Goal: Task Accomplishment & Management: Manage account settings

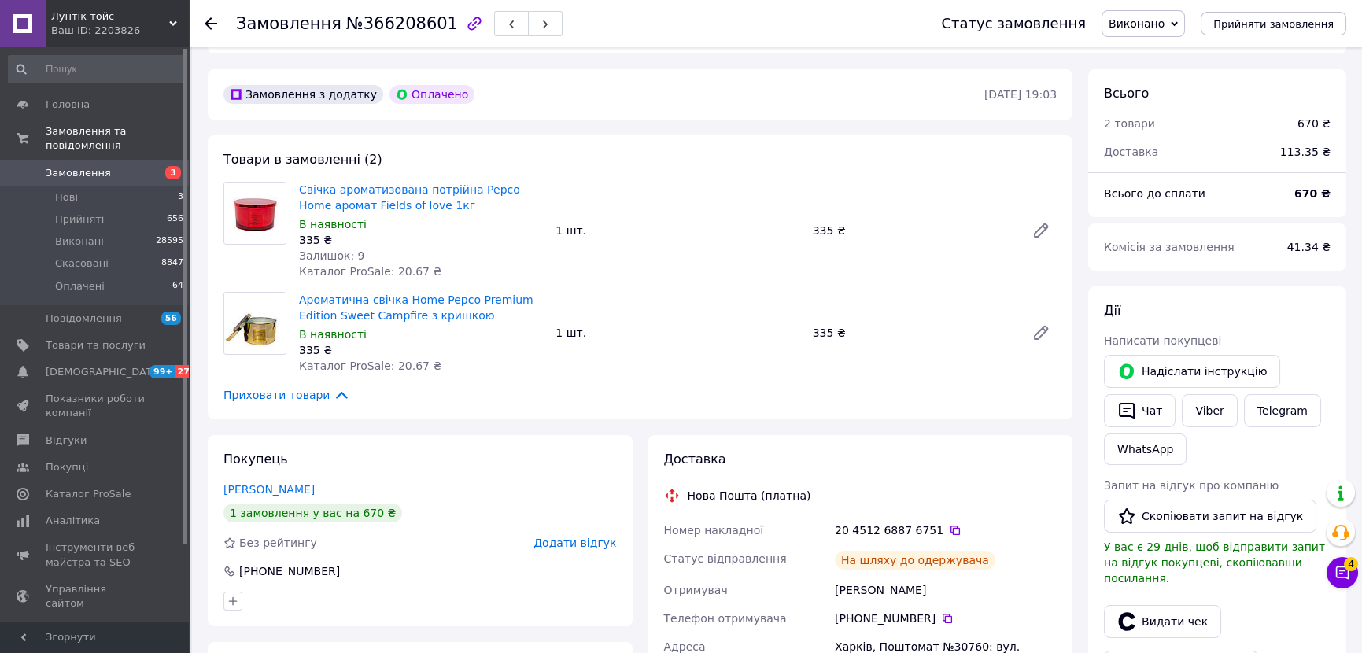
scroll to position [429, 0]
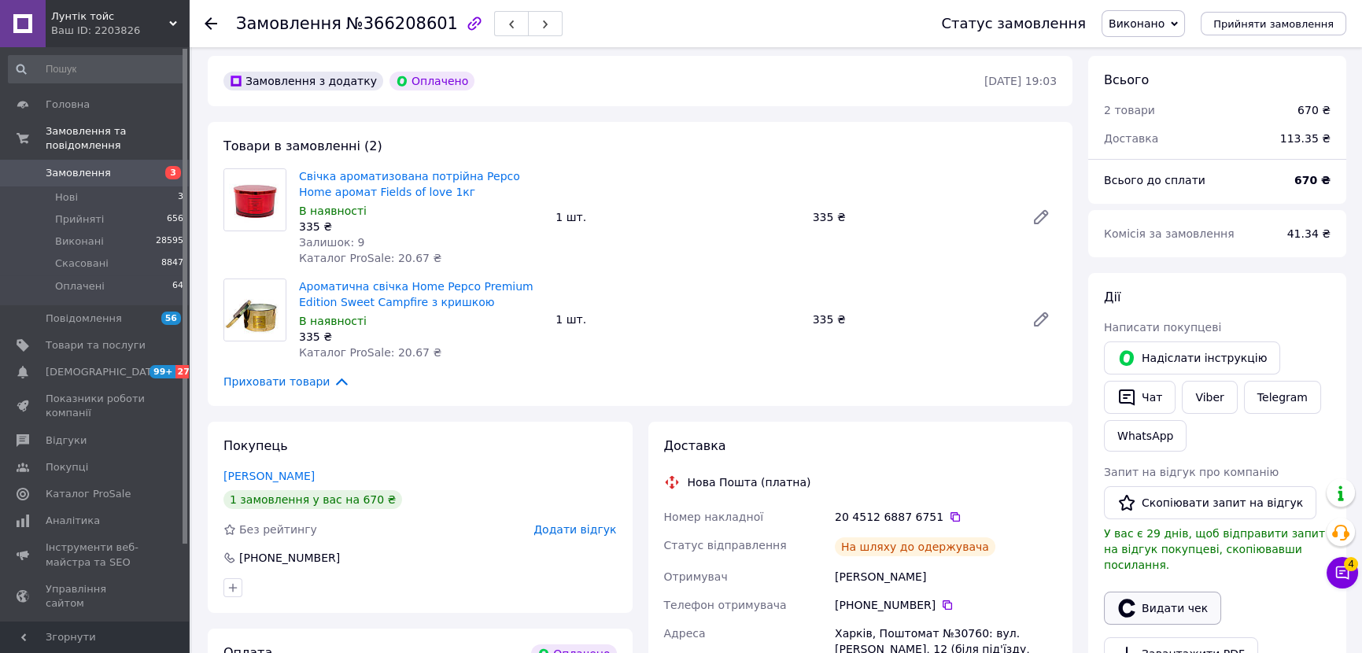
click at [1151, 592] on button "Видати чек" at bounding box center [1162, 608] width 117 height 33
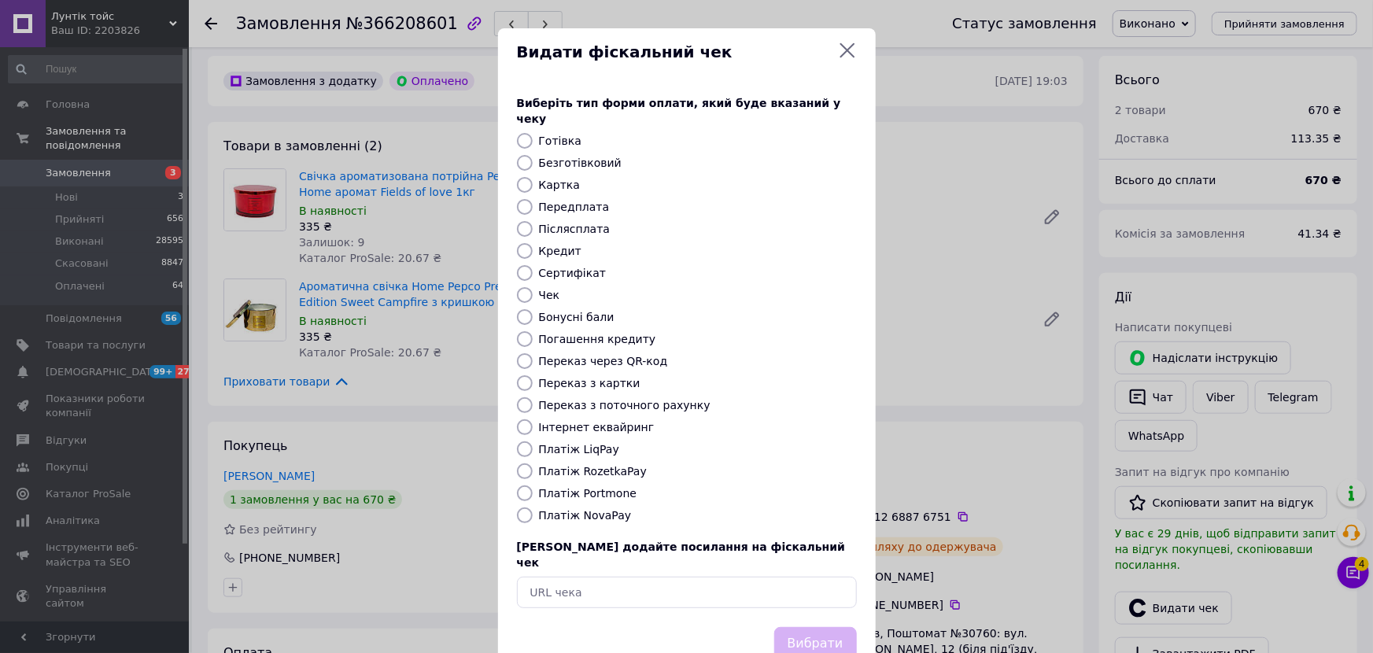
click at [582, 465] on label "Платіж RozetkaPay" at bounding box center [593, 471] width 108 height 13
click at [533, 464] on input "Платіж RozetkaPay" at bounding box center [525, 472] width 16 height 16
radio input "true"
click at [824, 628] on button "Вибрати" at bounding box center [815, 644] width 83 height 34
click at [818, 624] on div "Вибрати" at bounding box center [815, 644] width 89 height 40
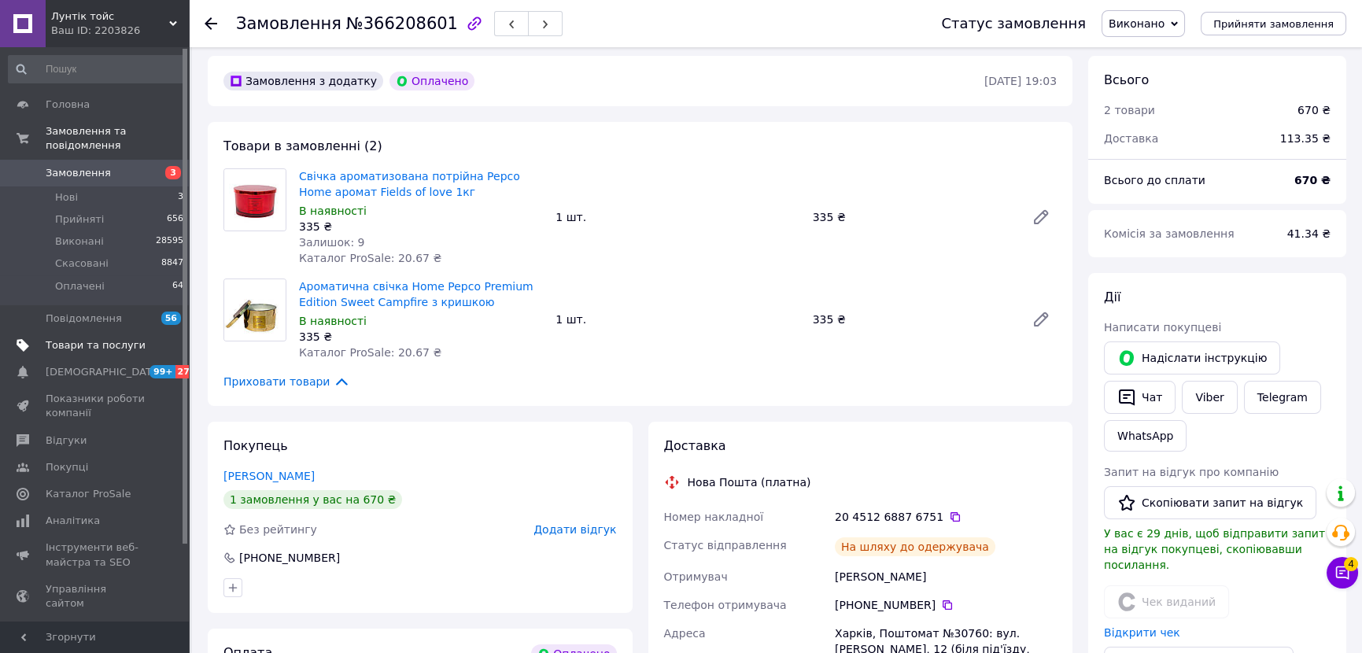
click at [78, 338] on span "Товари та послуги" at bounding box center [96, 345] width 100 height 14
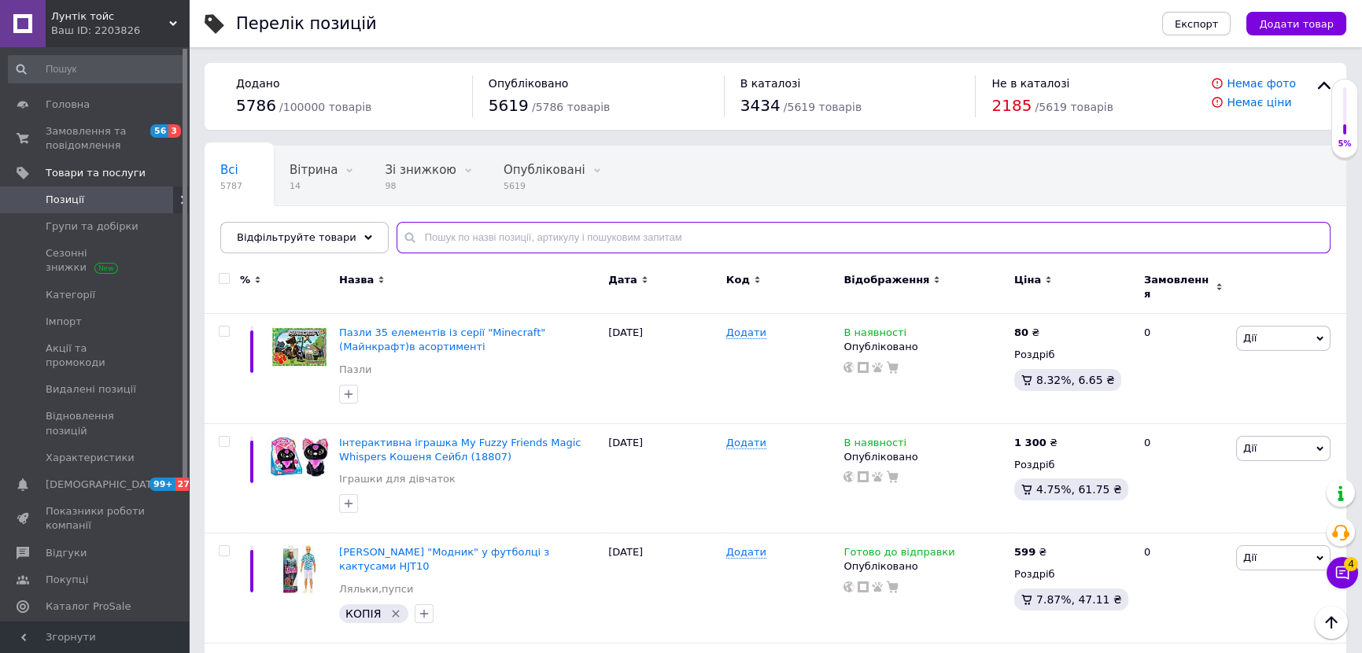
click at [540, 250] on input "text" at bounding box center [864, 237] width 934 height 31
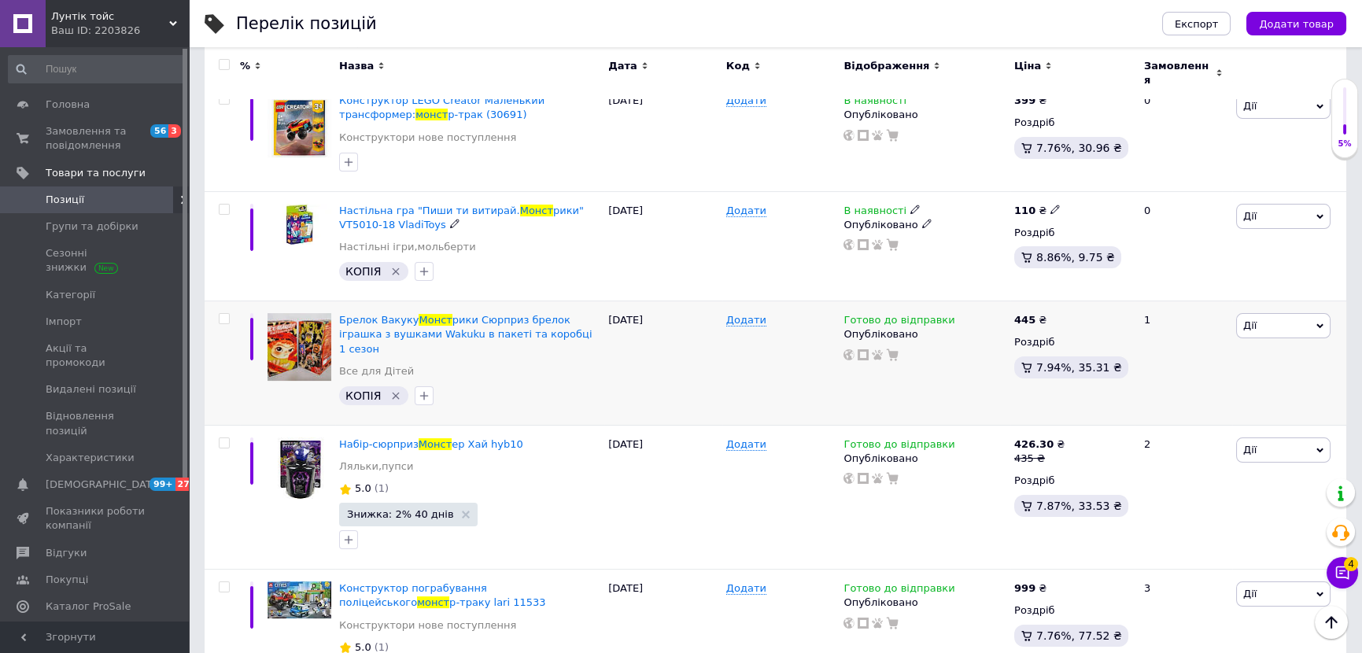
scroll to position [1001, 0]
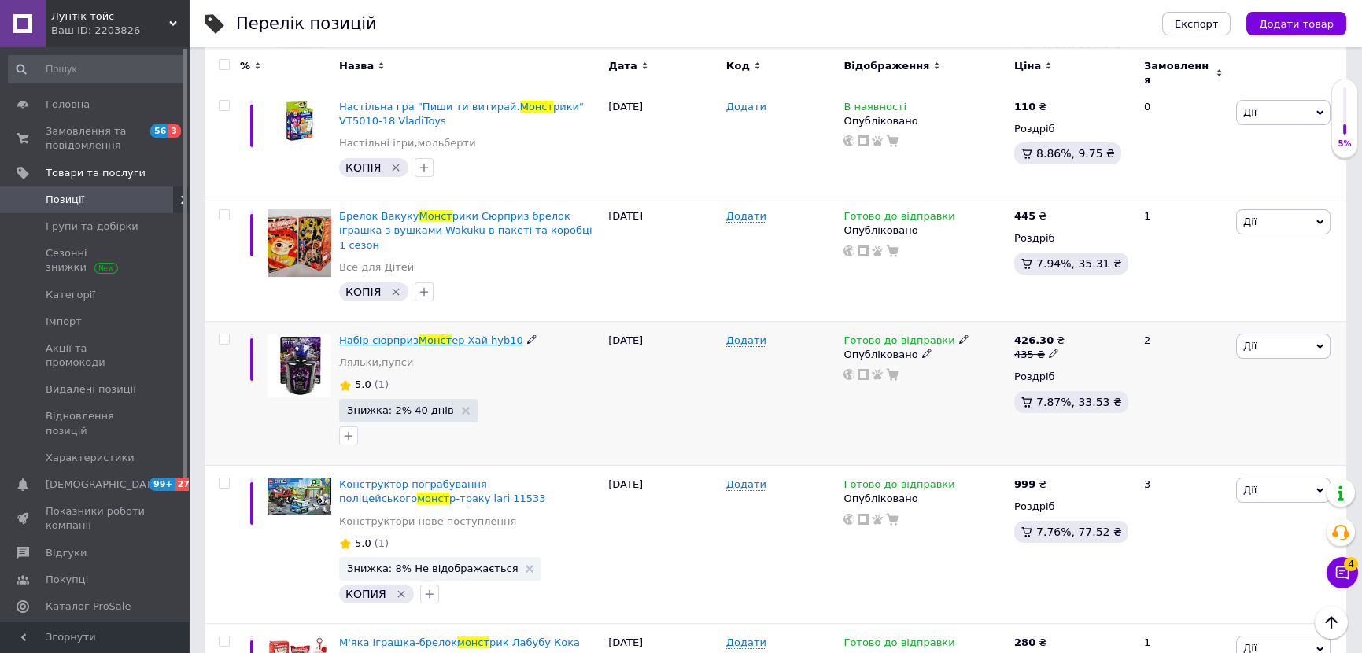
type input "монст"
click at [434, 334] on span "Монст" at bounding box center [435, 340] width 33 height 12
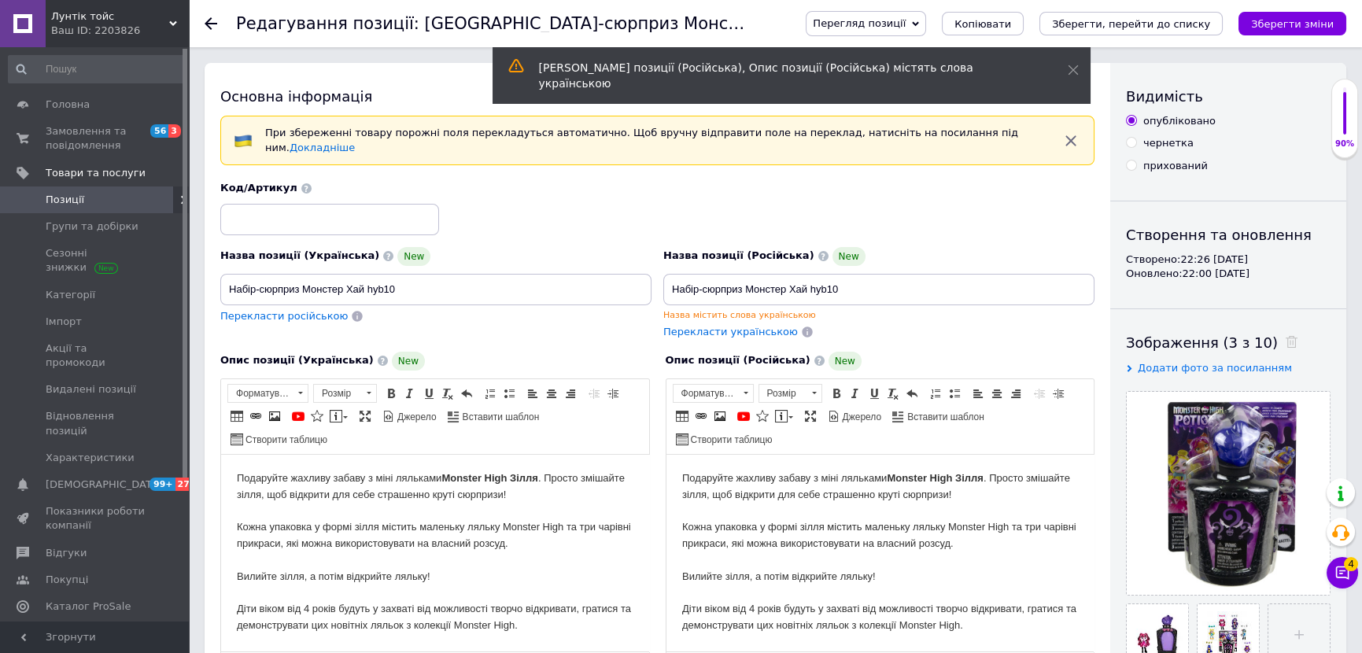
scroll to position [214, 0]
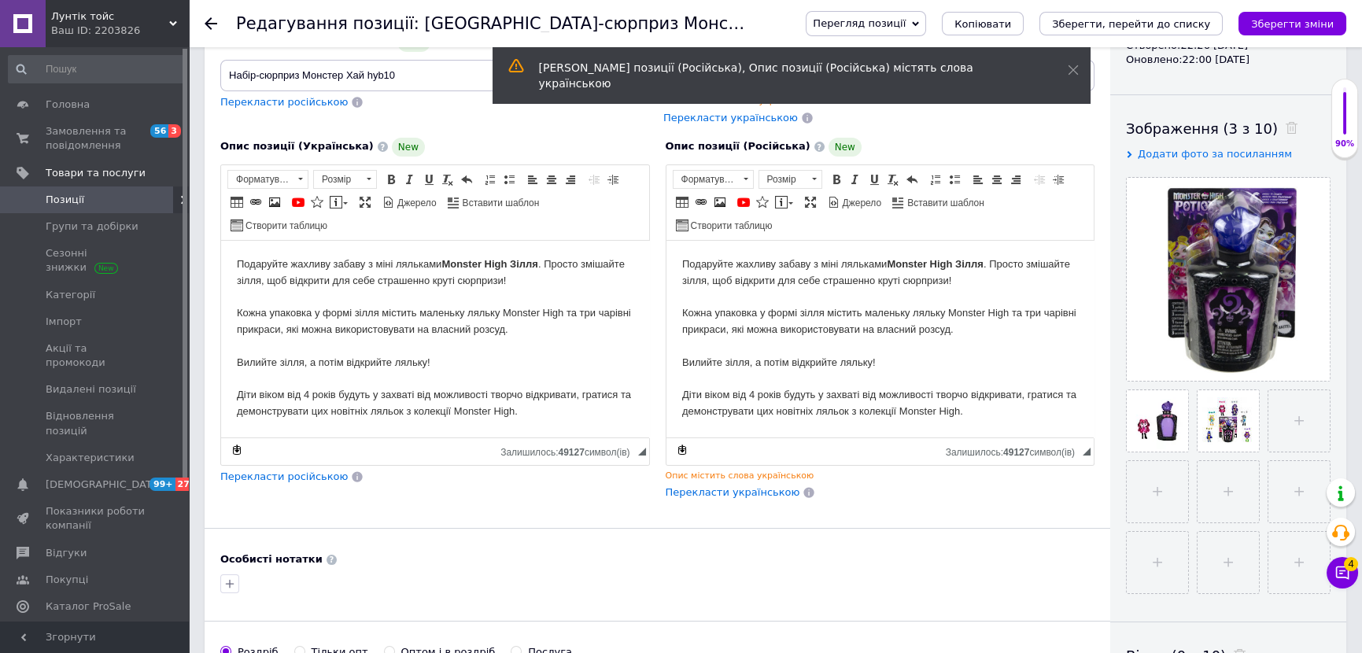
click at [283, 471] on span "Перекласти російською" at bounding box center [283, 477] width 127 height 12
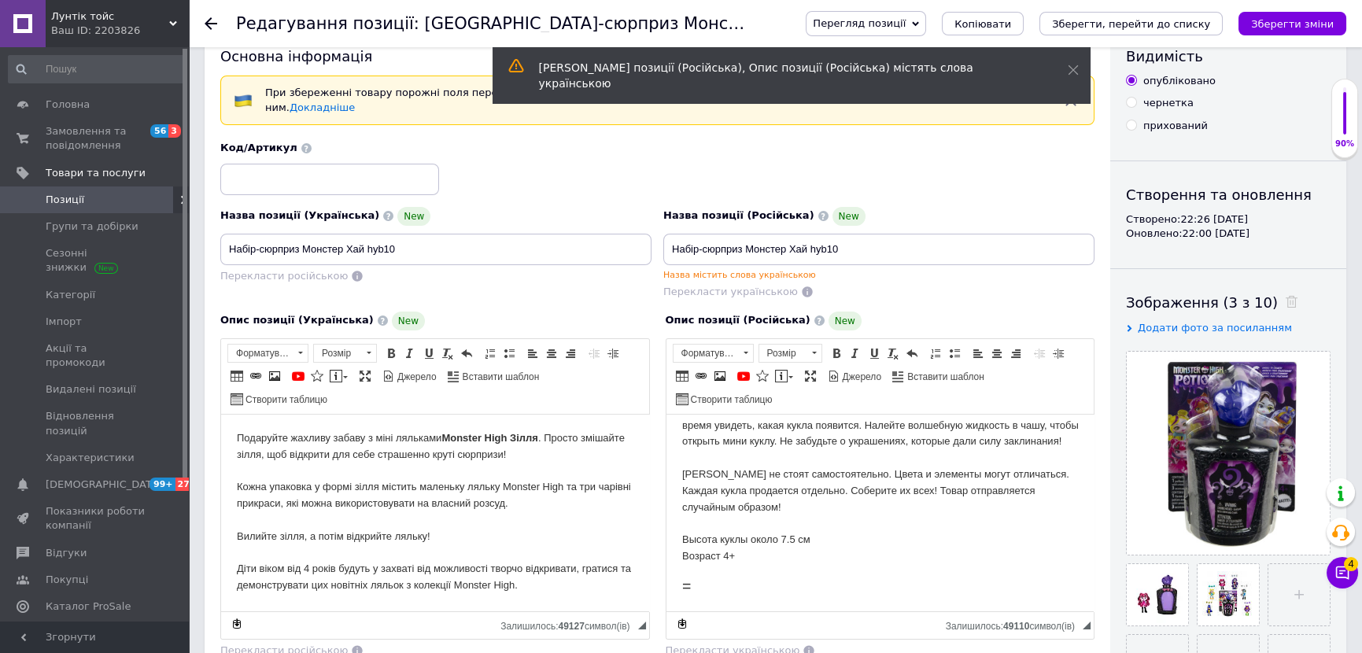
scroll to position [0, 0]
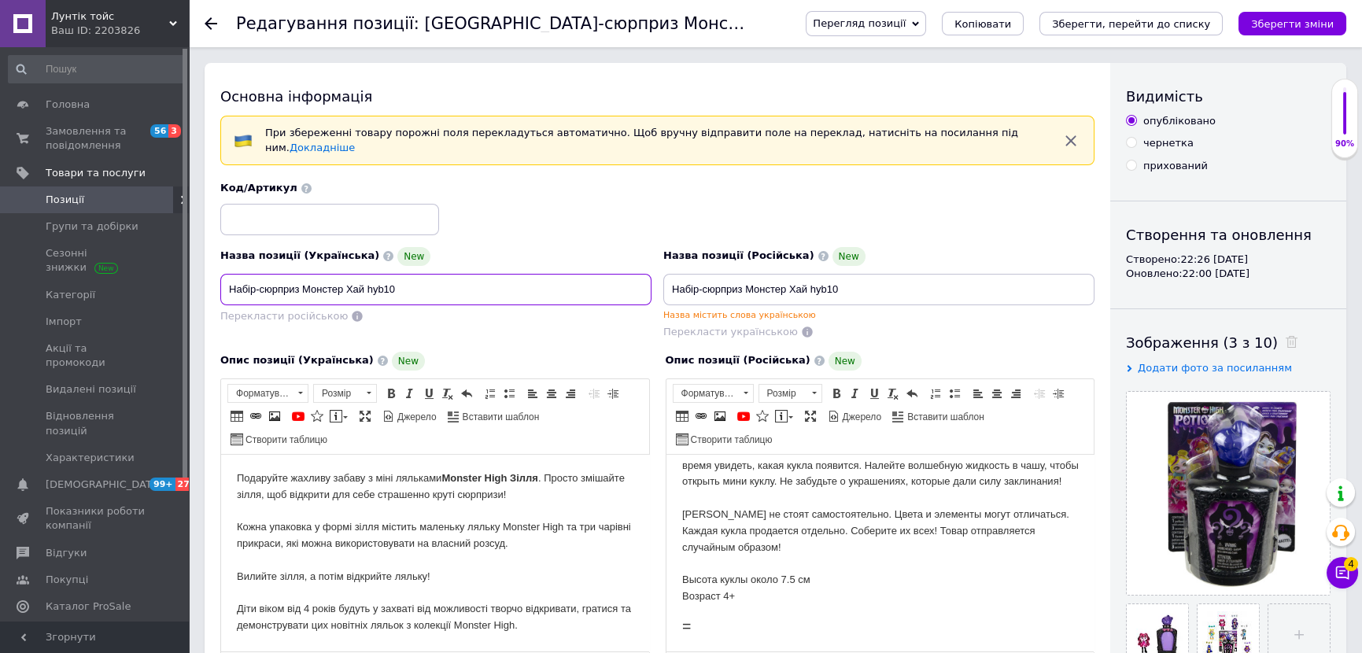
drag, startPoint x: 369, startPoint y: 275, endPoint x: 407, endPoint y: 285, distance: 38.9
click at [407, 285] on input "Набір-сюрприз Монстер Хай hyb10" at bounding box center [435, 289] width 431 height 31
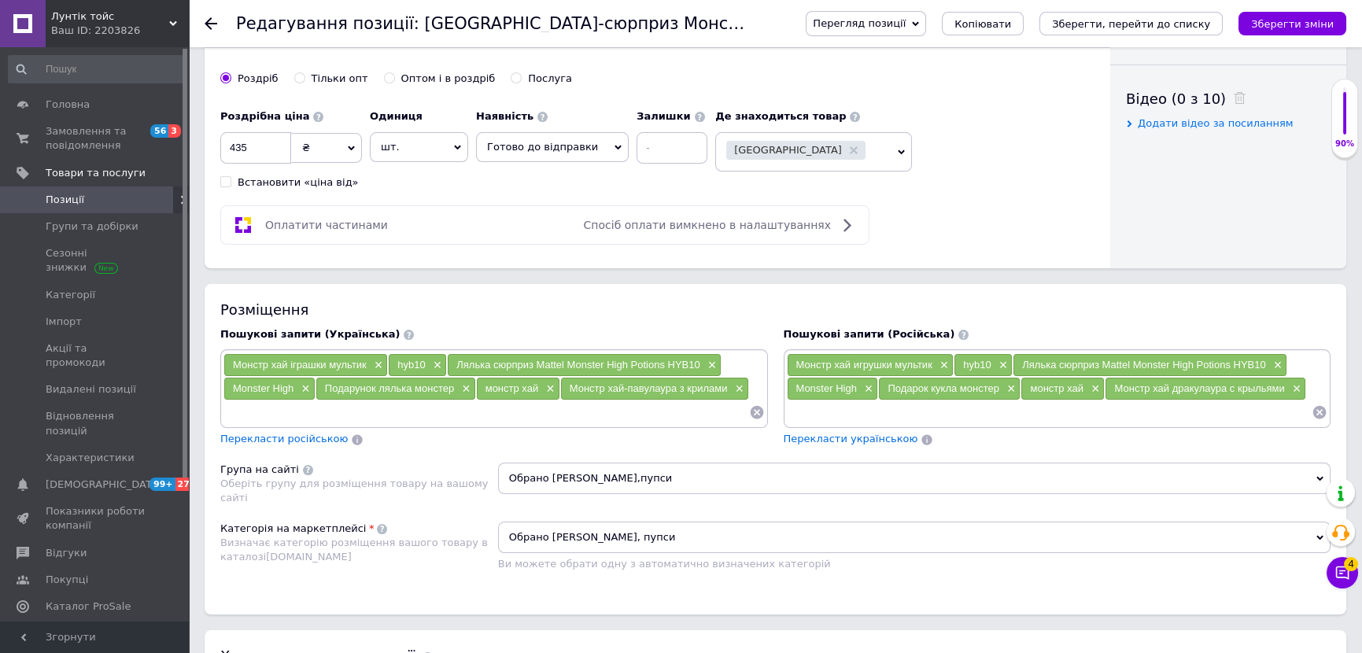
scroll to position [787, 0]
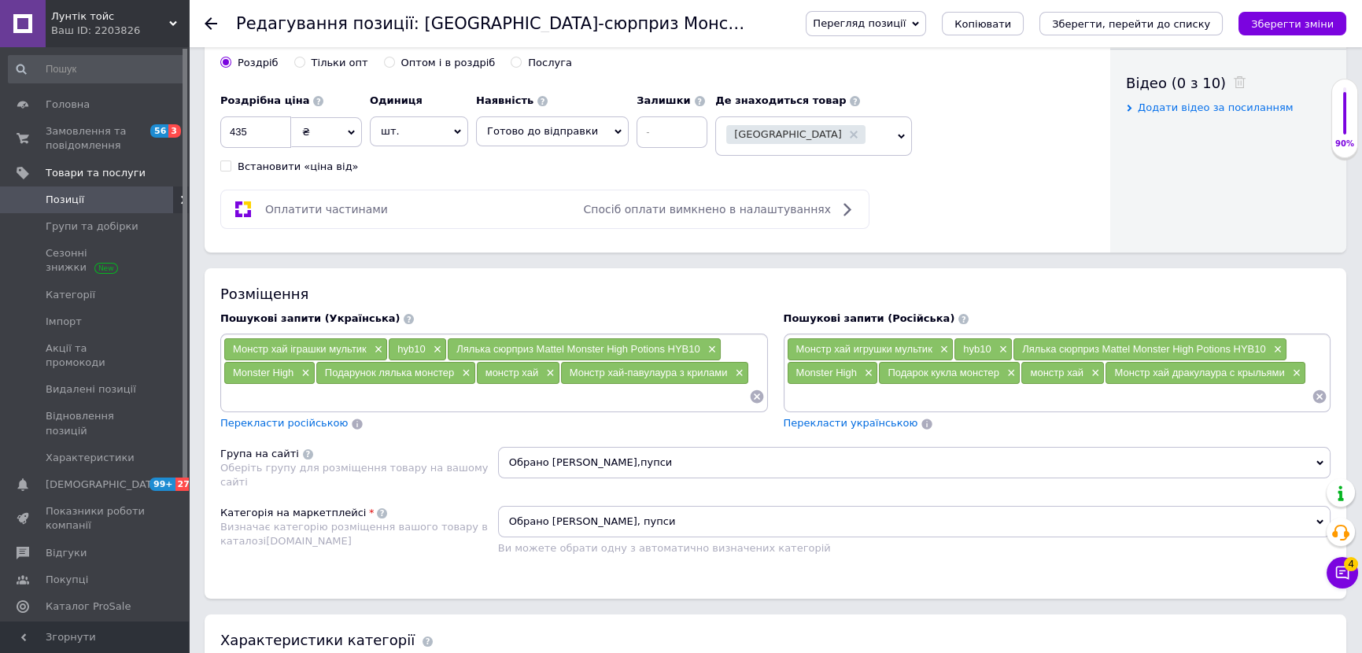
paste input "Лялька-сюрприз Monster High Зілля прояву (HYB10)"
type input "Лялька-сюрприз Monster High Зілля прояву (HYB10)"
click at [571, 385] on input at bounding box center [625, 397] width 246 height 24
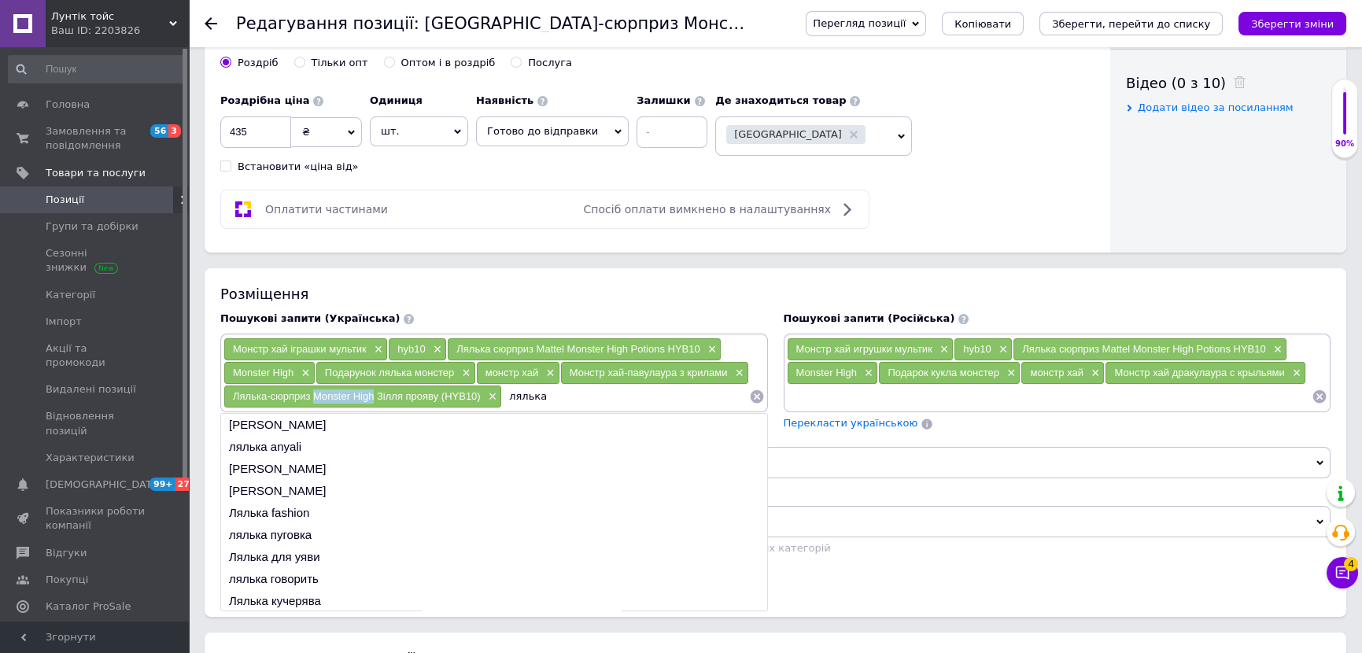
drag, startPoint x: 316, startPoint y: 379, endPoint x: 372, endPoint y: 385, distance: 56.1
click at [372, 390] on span "Лялька-сюрприз Monster High Зілля прояву (HYB10)" at bounding box center [357, 396] width 248 height 12
copy span "Monster High"
drag, startPoint x: 620, startPoint y: 363, endPoint x: 608, endPoint y: 381, distance: 22.0
click at [620, 367] on span "Монстр хай-павулаура з крилами" at bounding box center [649, 373] width 158 height 12
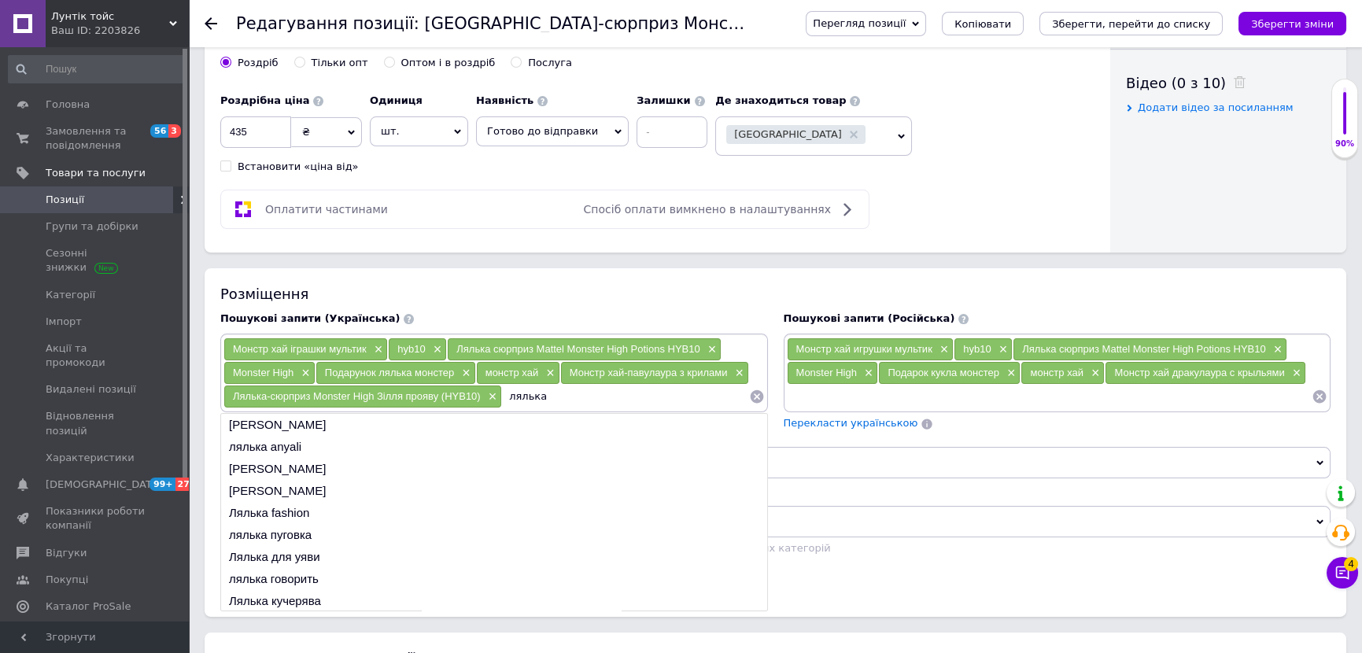
click at [607, 385] on input "лялька" at bounding box center [625, 397] width 246 height 24
paste input "Monster High"
type input "лялька Monster High"
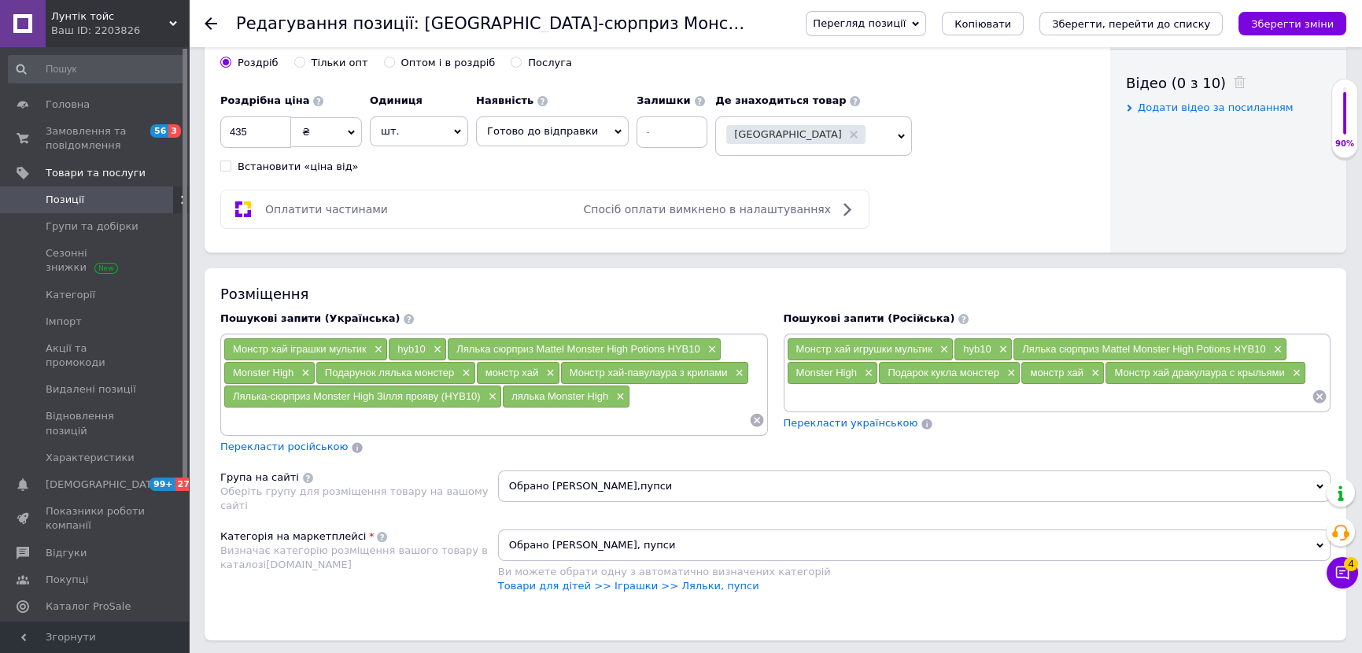
paste input "Monster High"
click at [854, 392] on input "Monster Highку" at bounding box center [1050, 397] width 526 height 24
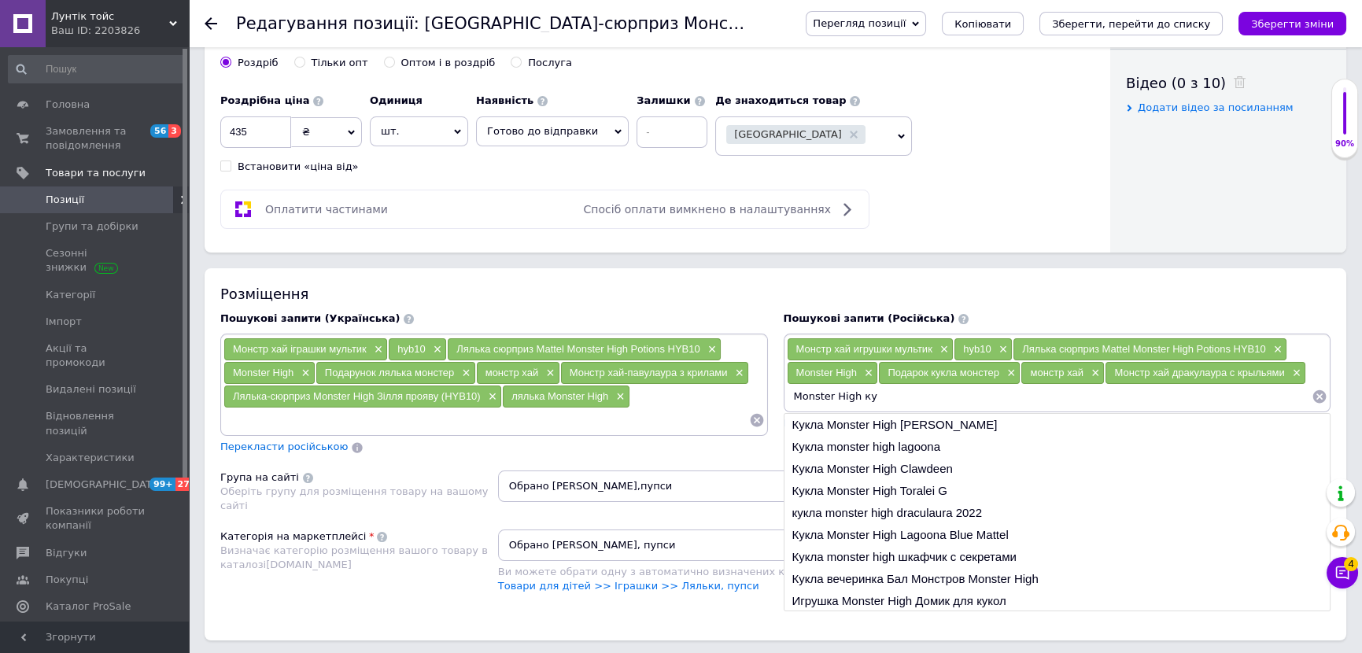
click at [893, 393] on input "Monster High ку" at bounding box center [1050, 397] width 526 height 24
type input "Monster High ку"
click at [888, 414] on li "Кукла Monster High [PERSON_NAME]" at bounding box center [1058, 425] width 546 height 22
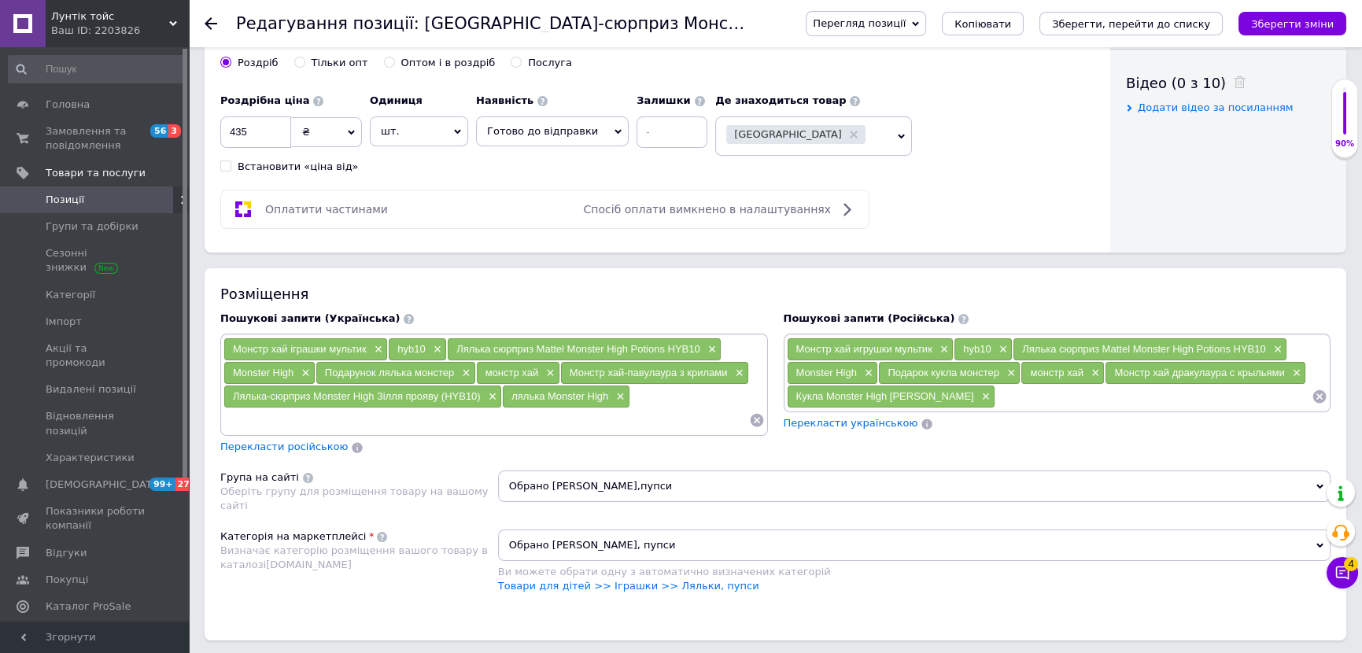
paste input "Monster High"
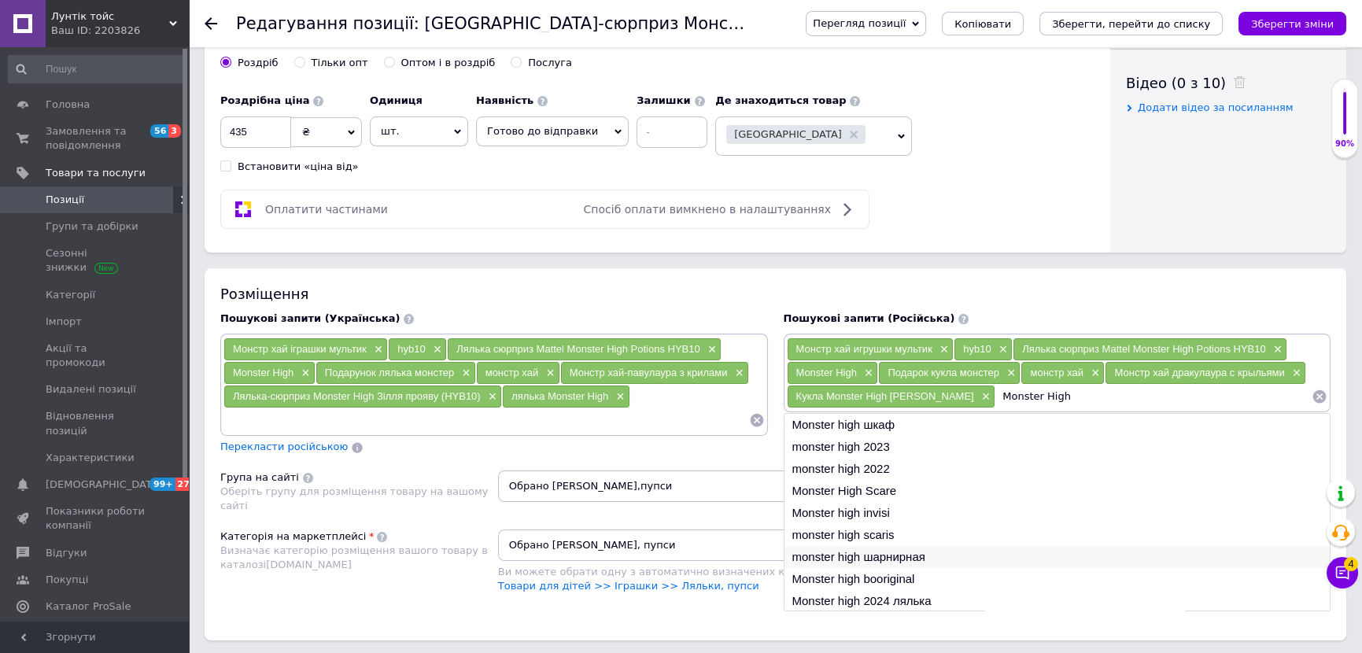
type input "Monster High"
drag, startPoint x: 858, startPoint y: 545, endPoint x: 976, endPoint y: 505, distance: 124.7
click at [859, 546] on li "monster high шарнирная" at bounding box center [1058, 557] width 546 height 22
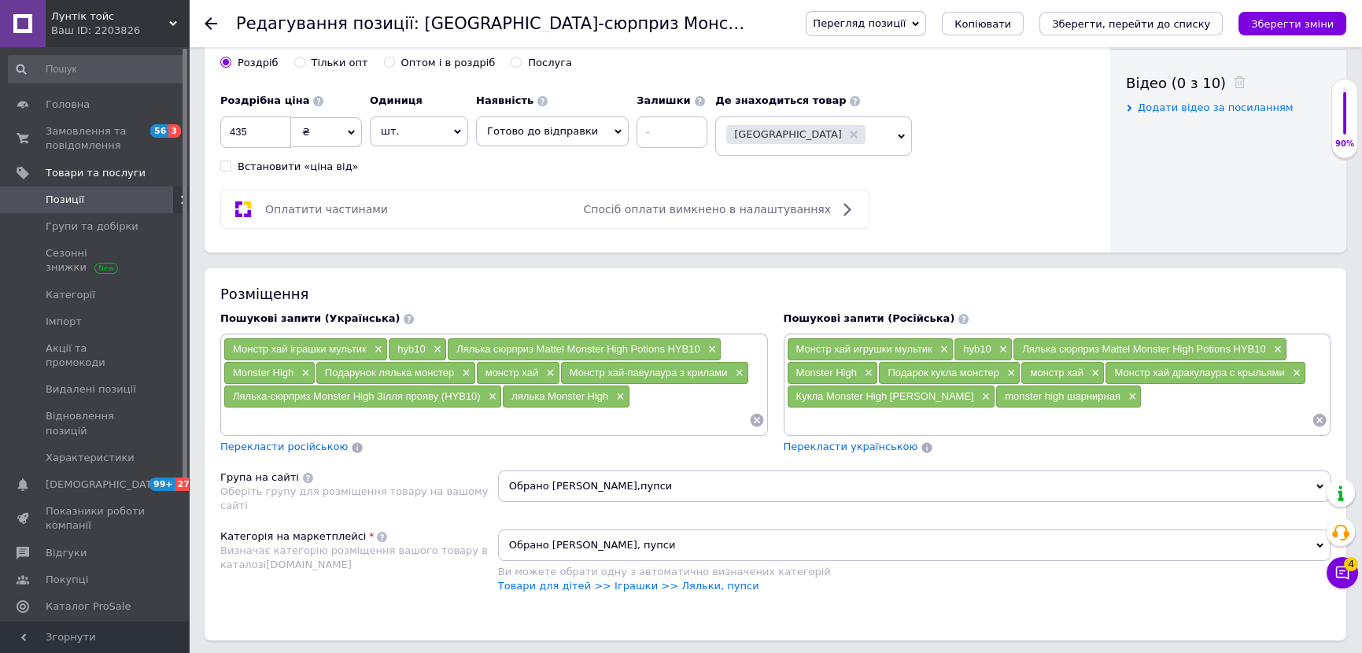
paste input "Monster High"
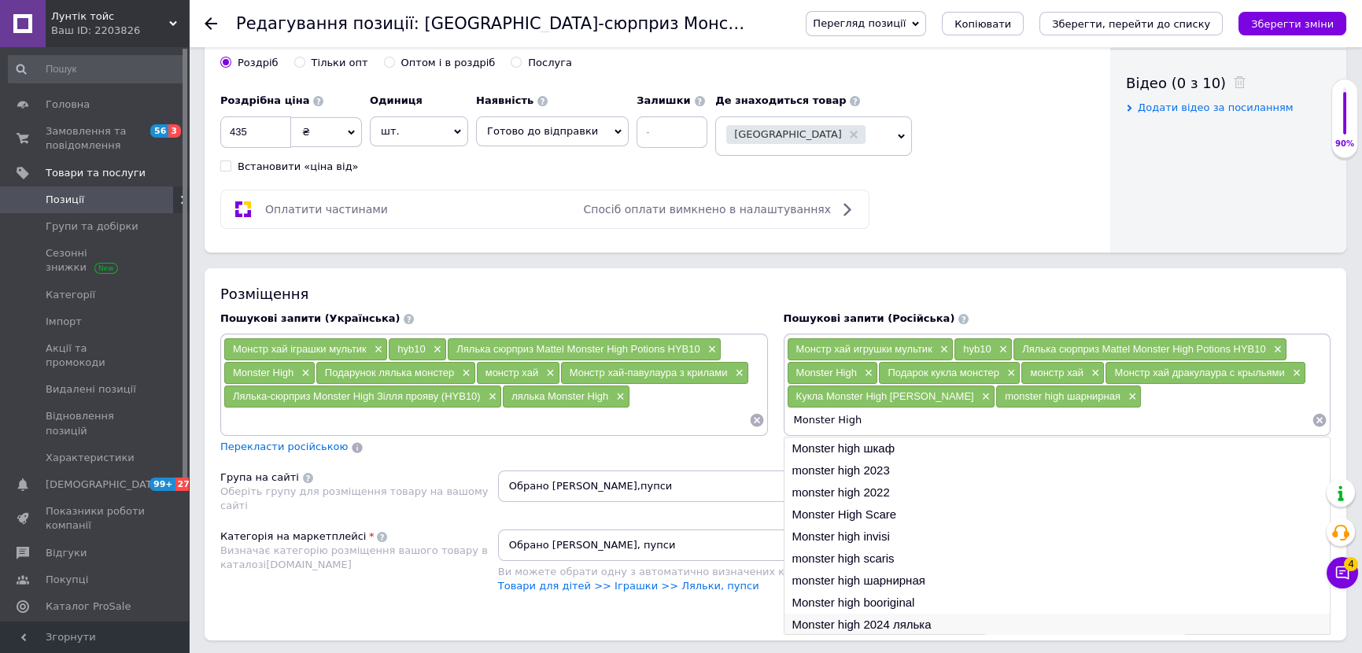
type input "Monster High"
click at [843, 614] on li "Monster high 2024 лялька" at bounding box center [1058, 625] width 546 height 22
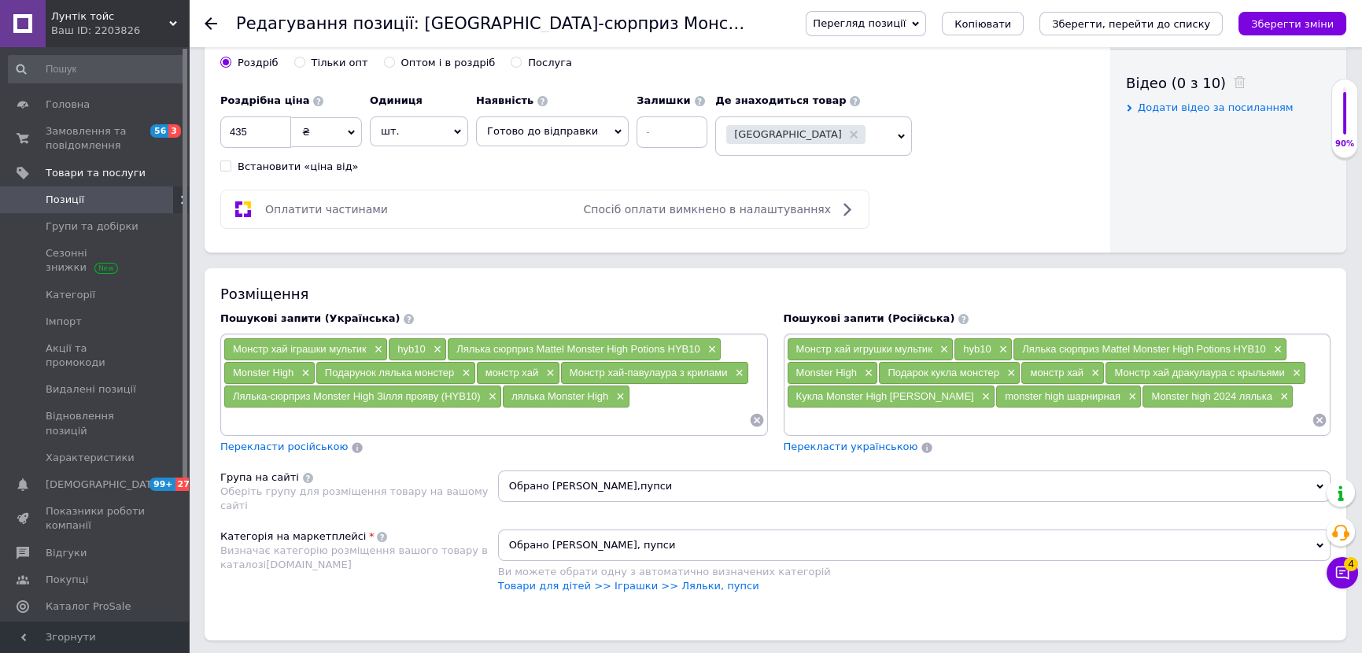
click at [874, 419] on input at bounding box center [1050, 420] width 526 height 24
type input "монстер хай"
type input "монстр хай"
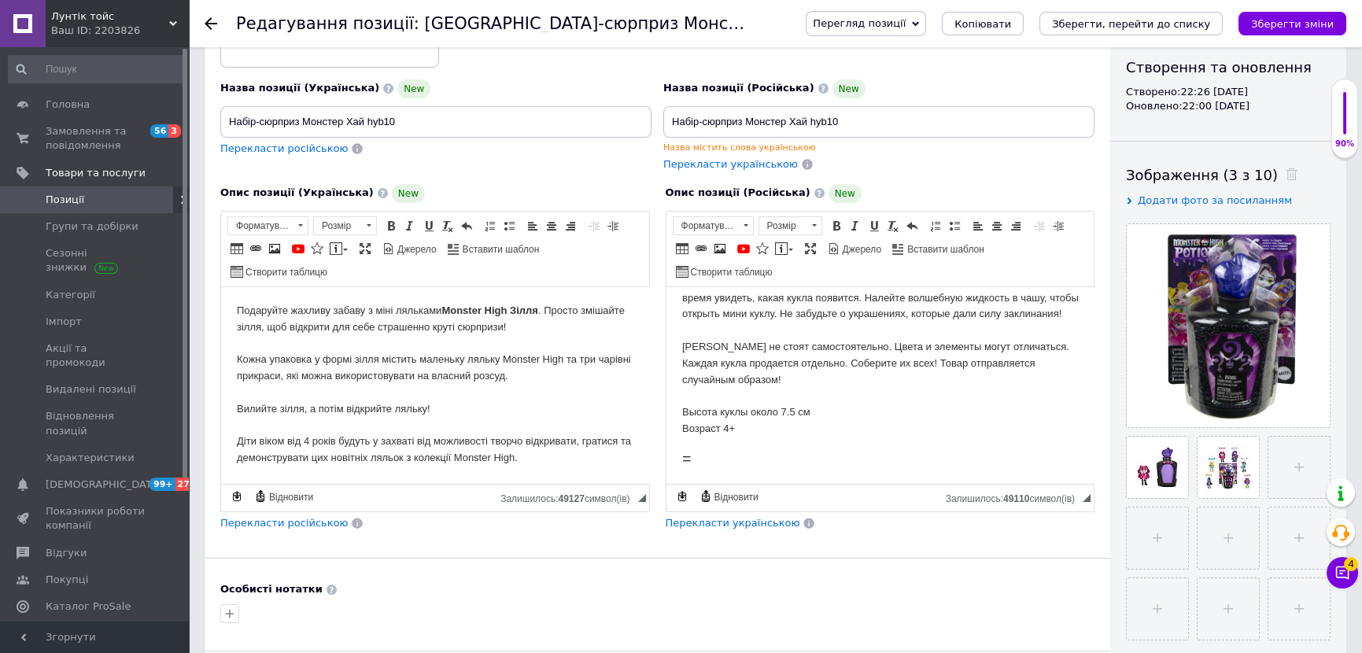
scroll to position [142, 0]
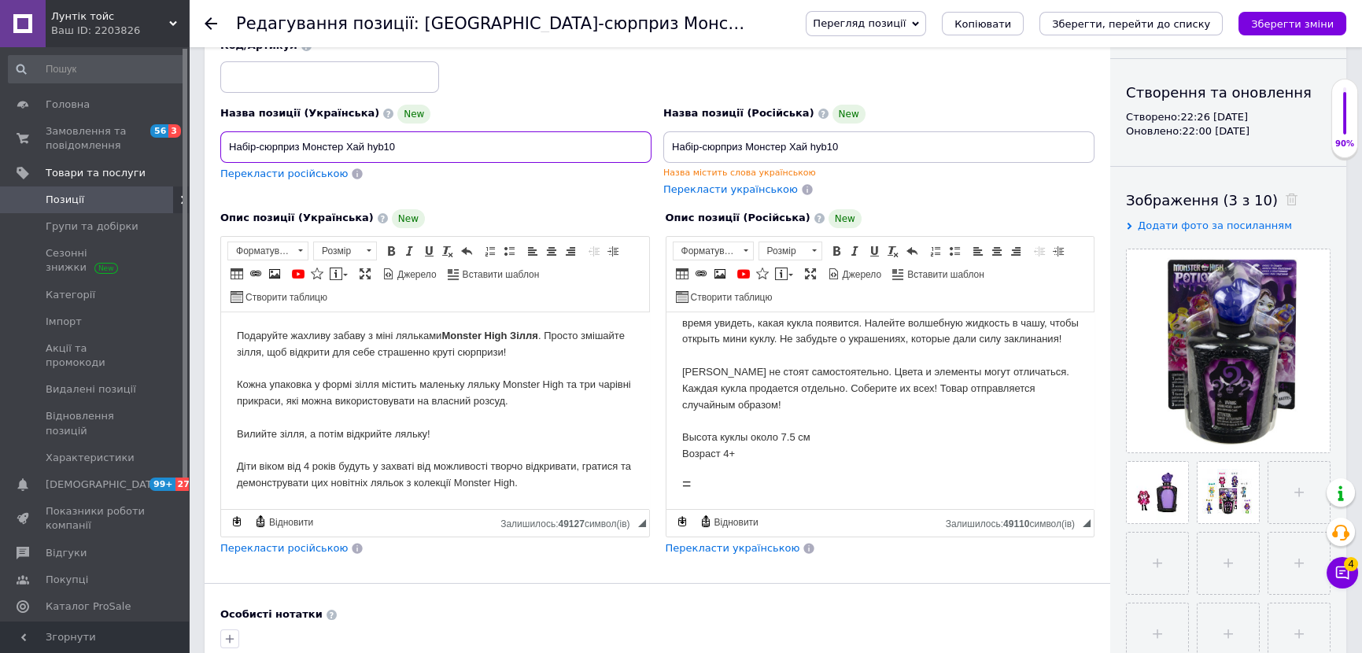
click at [221, 131] on input "Набір-сюрприз Монстер Хай hyb10" at bounding box center [435, 146] width 431 height 31
type input "оригыналНабір-сюрприз Монстер Хай hyb10"
drag, startPoint x: 460, startPoint y: 143, endPoint x: 386, endPoint y: 637, distance: 499.7
paste input "Лялька-сюрприз Monster High Зілля прояву (HYB10)"
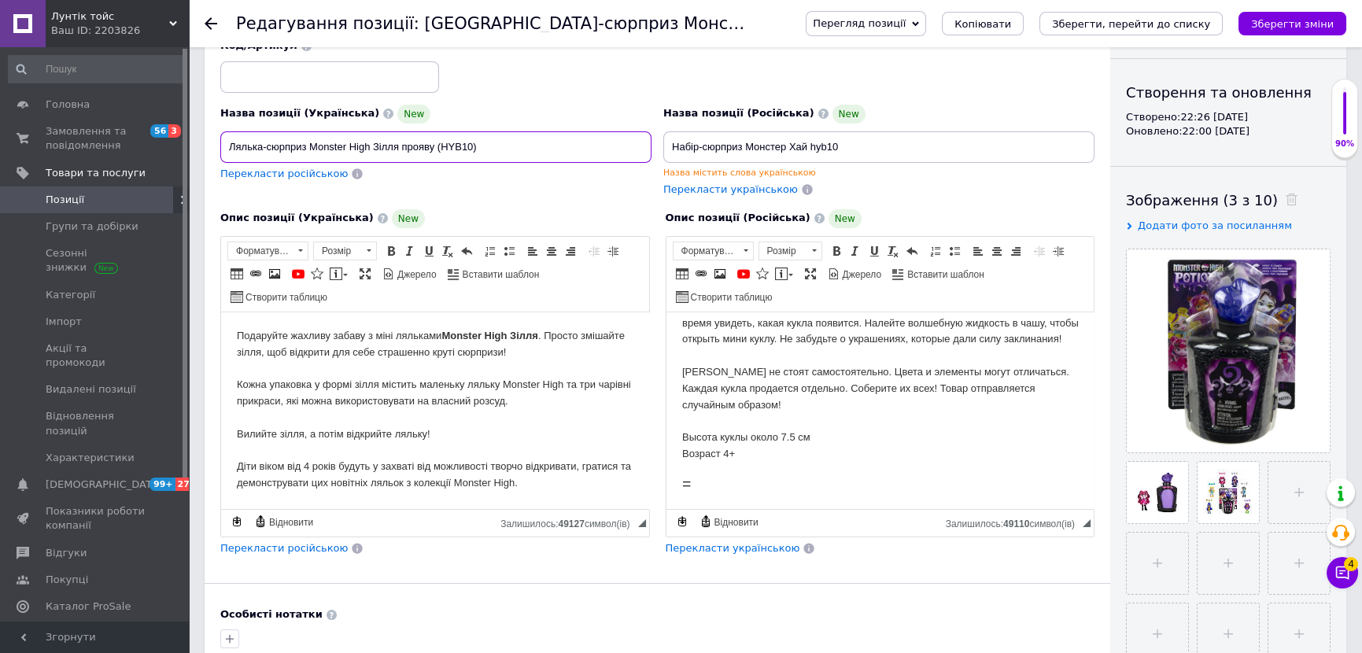
type input "Лялька-сюрприз Monster High Зілля прояву (HYB10)"
click at [302, 170] on div "Перекласти російською" at bounding box center [284, 174] width 131 height 18
type input "Кукла-сюрприз Monster High Зелье проявления (HYB10)"
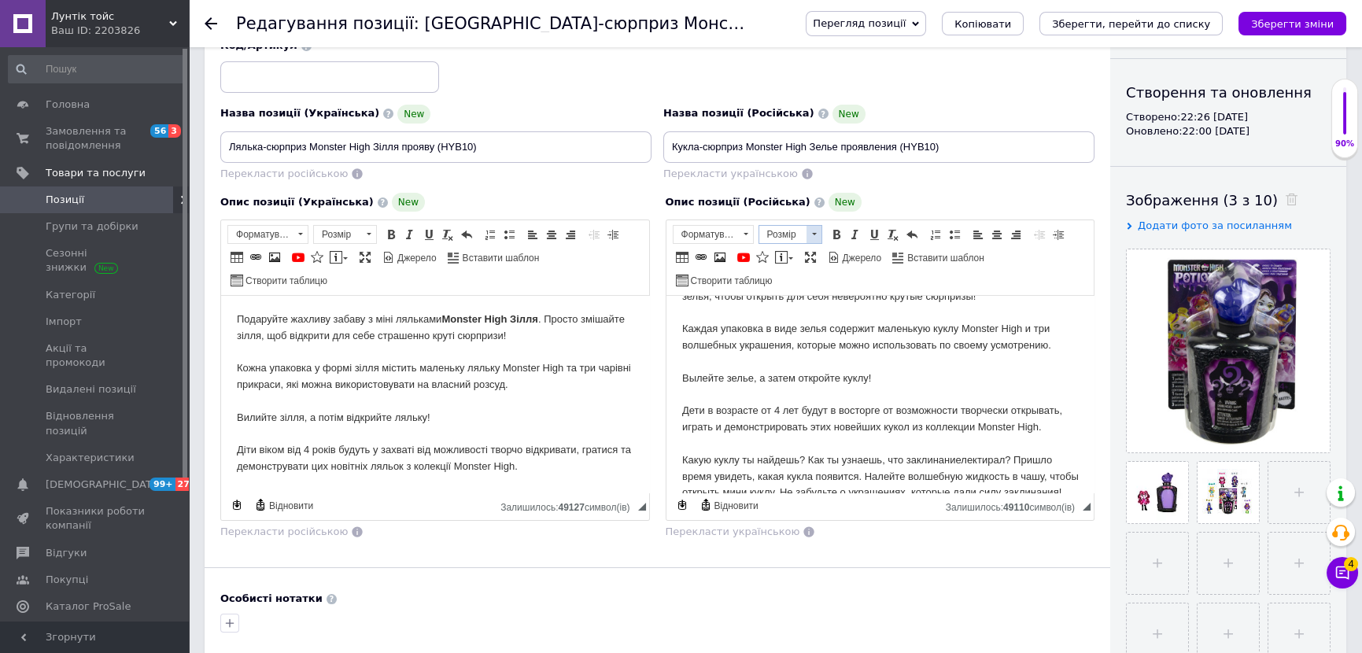
scroll to position [11, 0]
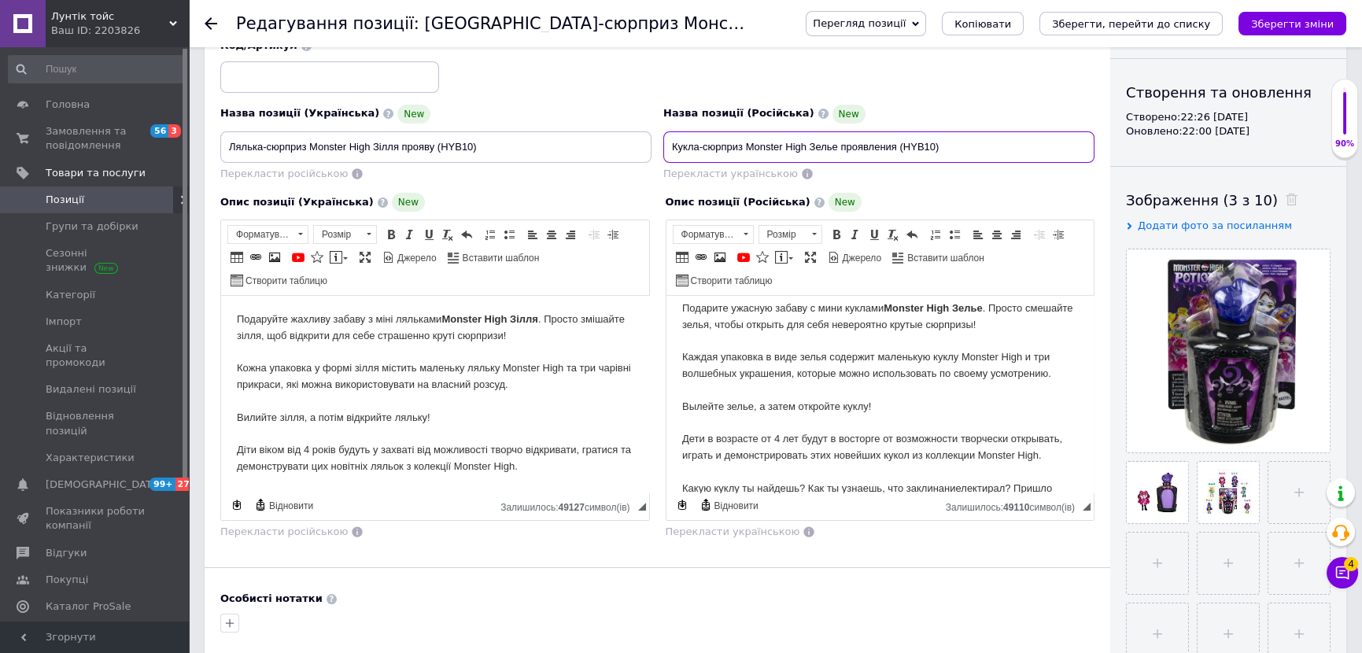
drag, startPoint x: 668, startPoint y: 131, endPoint x: 985, endPoint y: 151, distance: 317.8
click at [985, 150] on input "Кукла-сюрприз Monster High Зелье проявления (HYB10)" at bounding box center [878, 146] width 431 height 31
drag, startPoint x: 985, startPoint y: 155, endPoint x: 892, endPoint y: 139, distance: 95.0
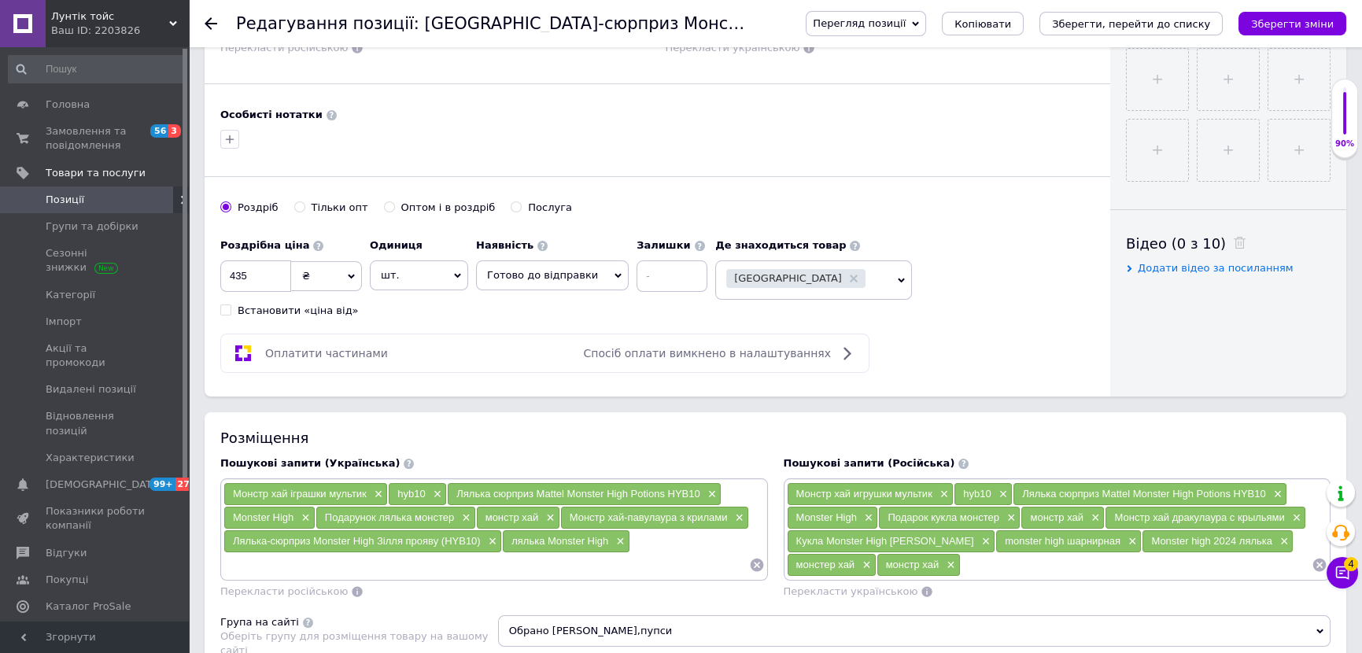
scroll to position [715, 0]
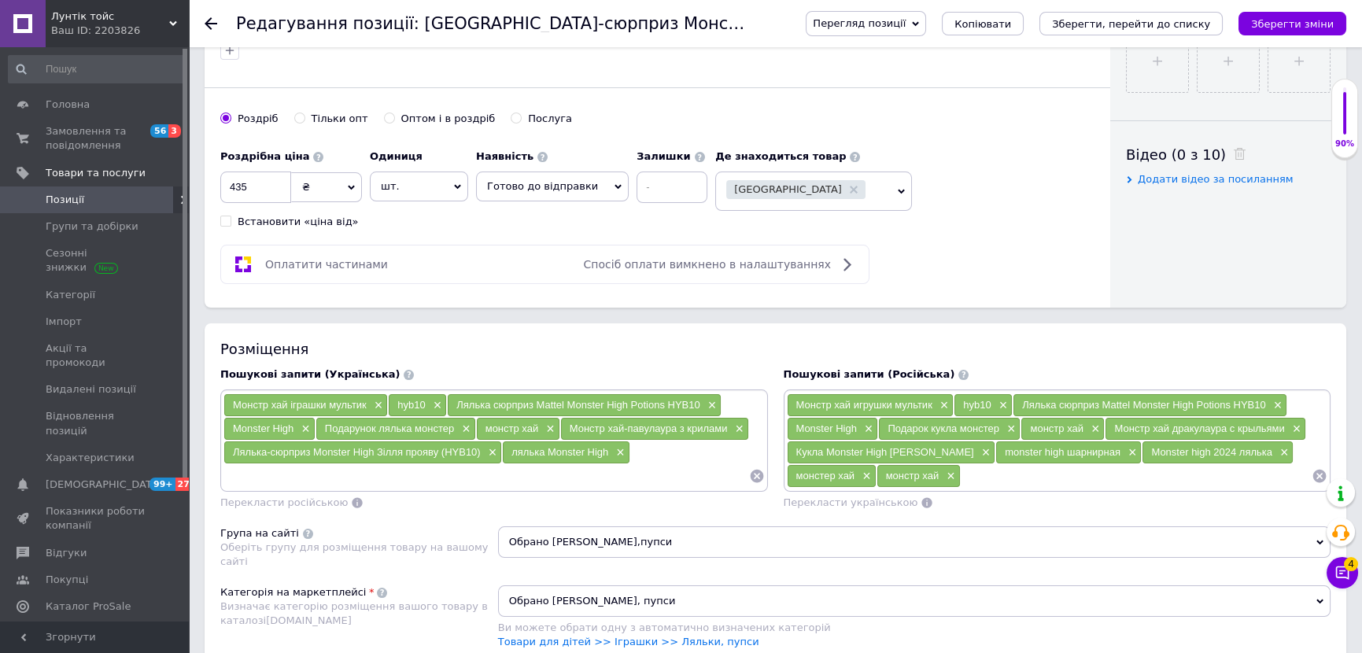
paste input "Кукла-сюрприз Monster High Зелье проявления (HYB10)"
type input "Кукла-сюрприз Monster High Зелье проявления (HYB10)"
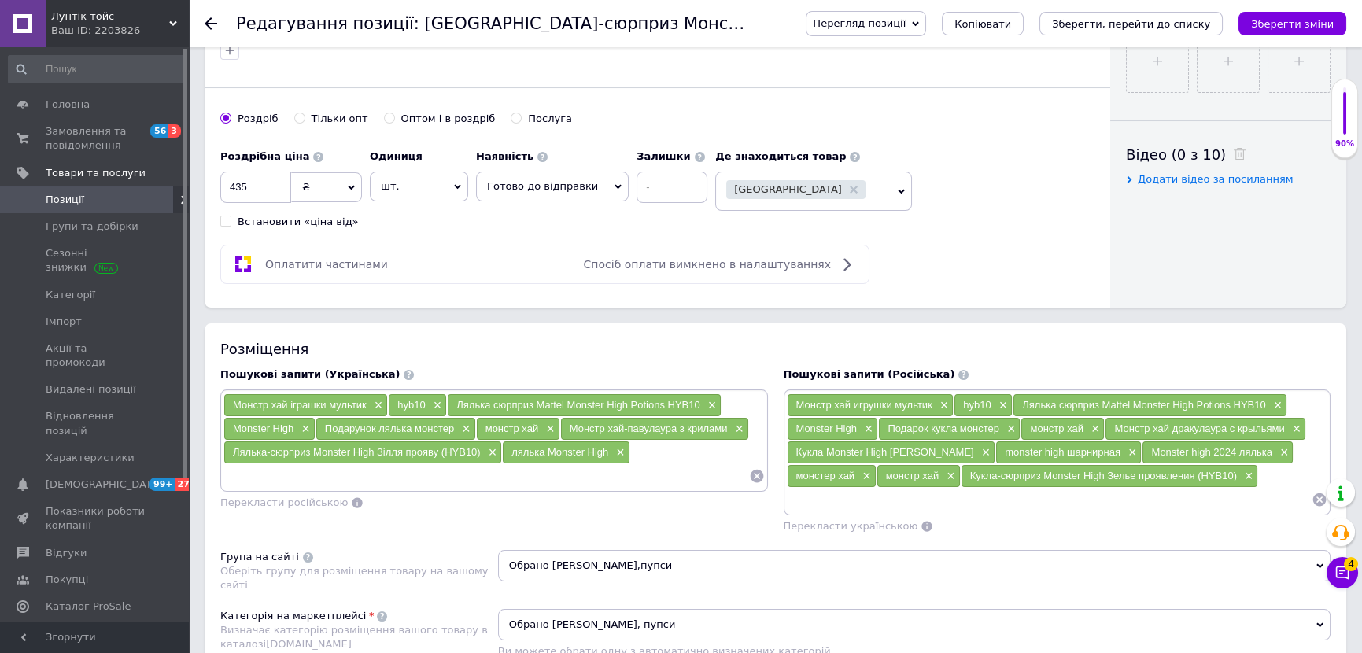
paste input "Кукла-сюрприз Monster High Зелье проявления (HYB10)"
drag, startPoint x: 819, startPoint y: 483, endPoint x: 866, endPoint y: 493, distance: 47.4
click at [866, 493] on input "Кукла-сюрприз Monster High Зелье проявления (HYB10)" at bounding box center [1050, 500] width 526 height 24
drag, startPoint x: 917, startPoint y: 488, endPoint x: 1094, endPoint y: 500, distance: 177.5
click at [1097, 497] on input "Кукла Monster High Зелье проявления (HYB10)" at bounding box center [1050, 500] width 526 height 24
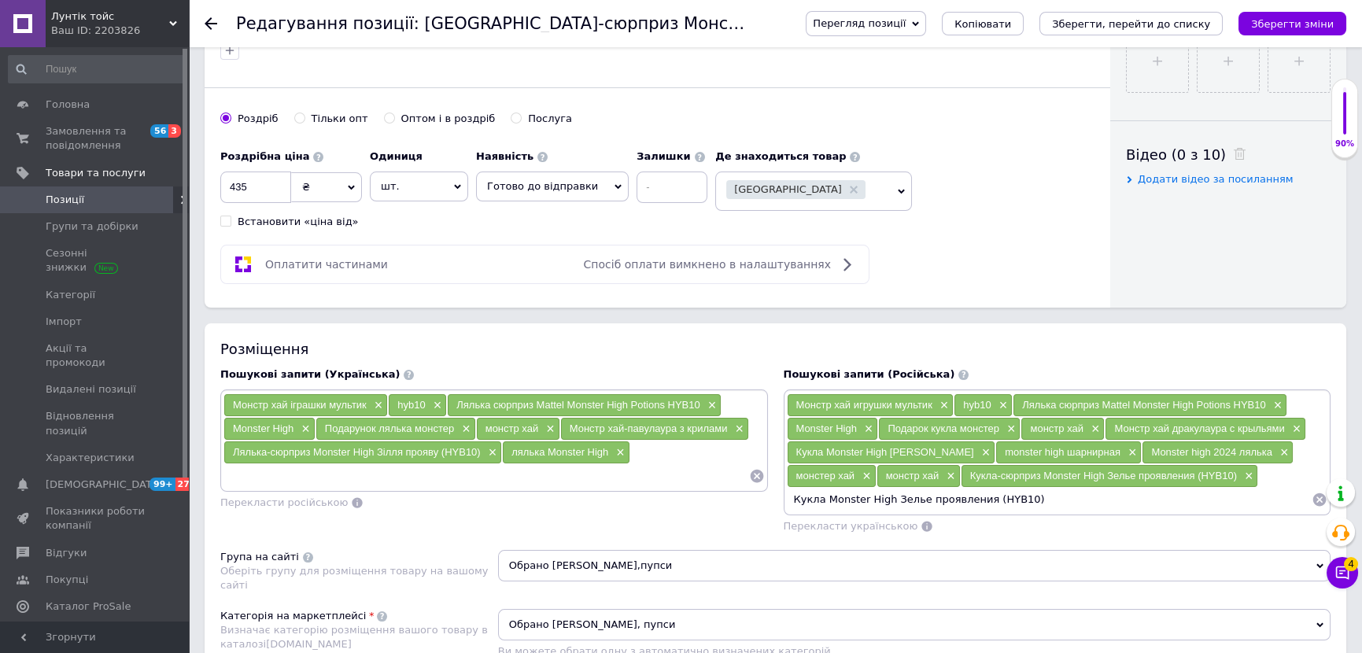
type input "Кукла Monster High Зелье"
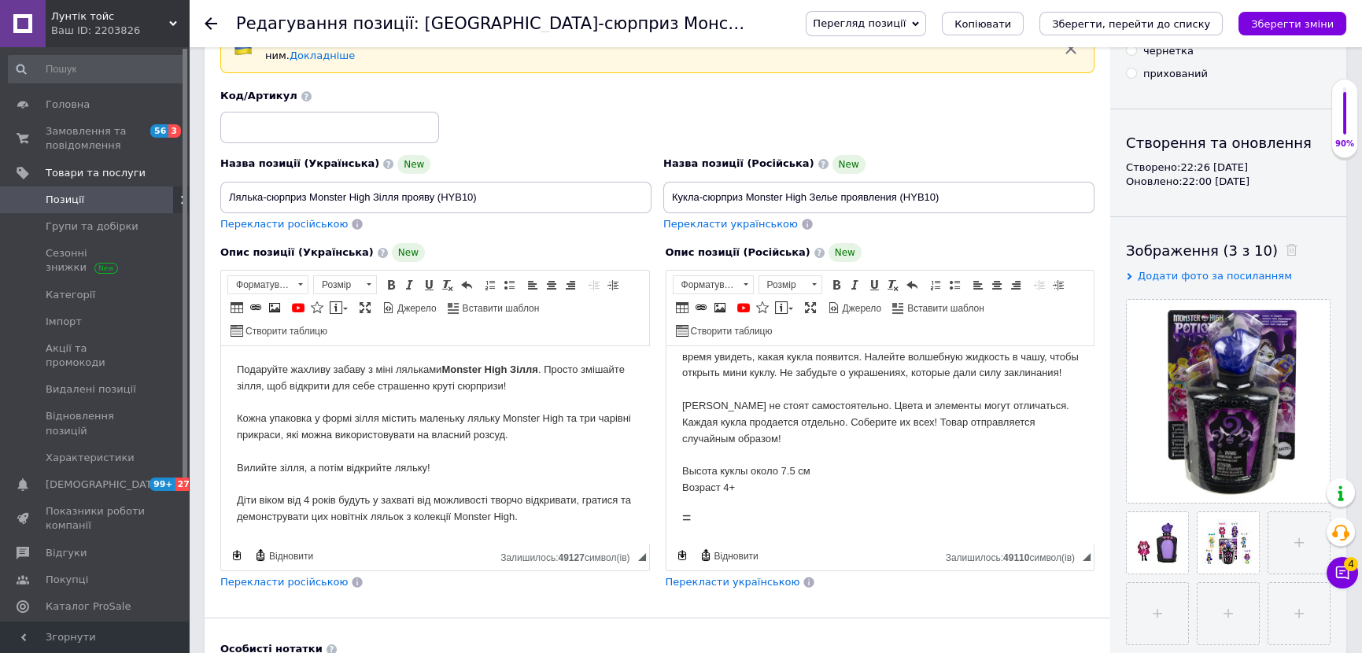
scroll to position [0, 0]
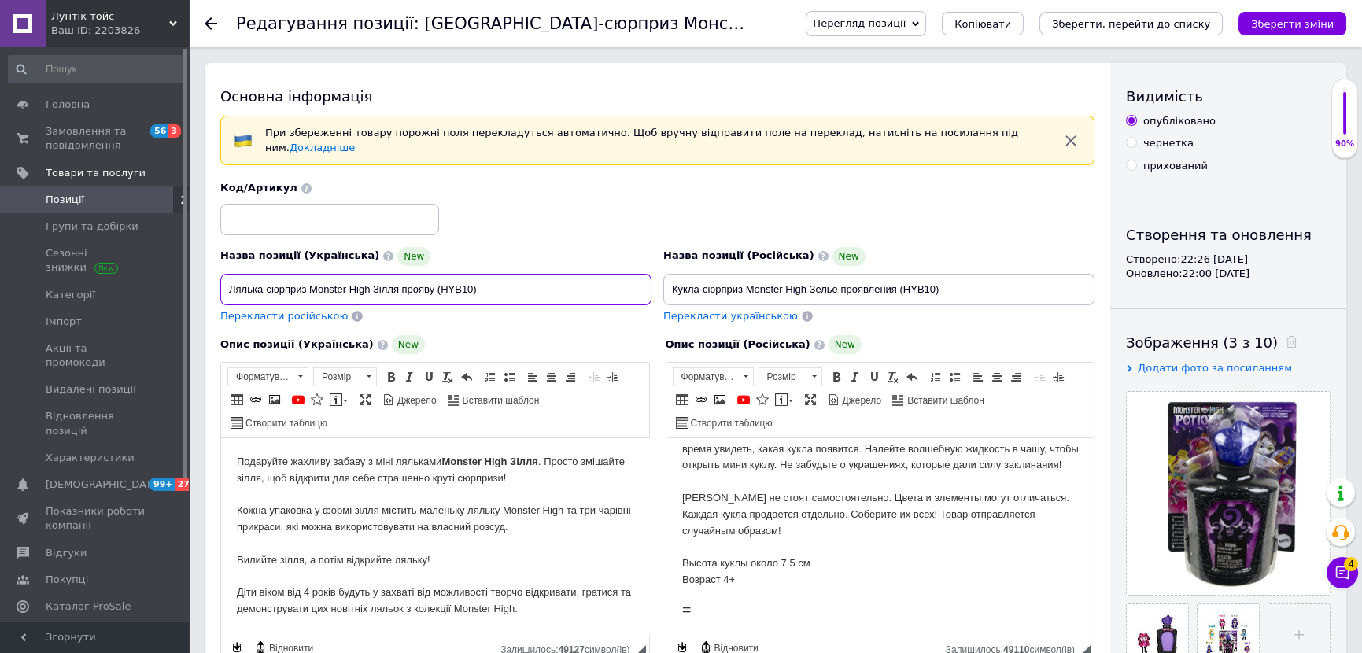
drag, startPoint x: 441, startPoint y: 278, endPoint x: 471, endPoint y: 283, distance: 30.4
click at [471, 283] on input "Лялька-сюрприз Monster High Зілля прояву (HYB10)" at bounding box center [435, 289] width 431 height 31
drag, startPoint x: 1272, startPoint y: 25, endPoint x: 1063, endPoint y: 74, distance: 214.9
click at [1272, 26] on icon "Зберегти зміни" at bounding box center [1292, 24] width 83 height 12
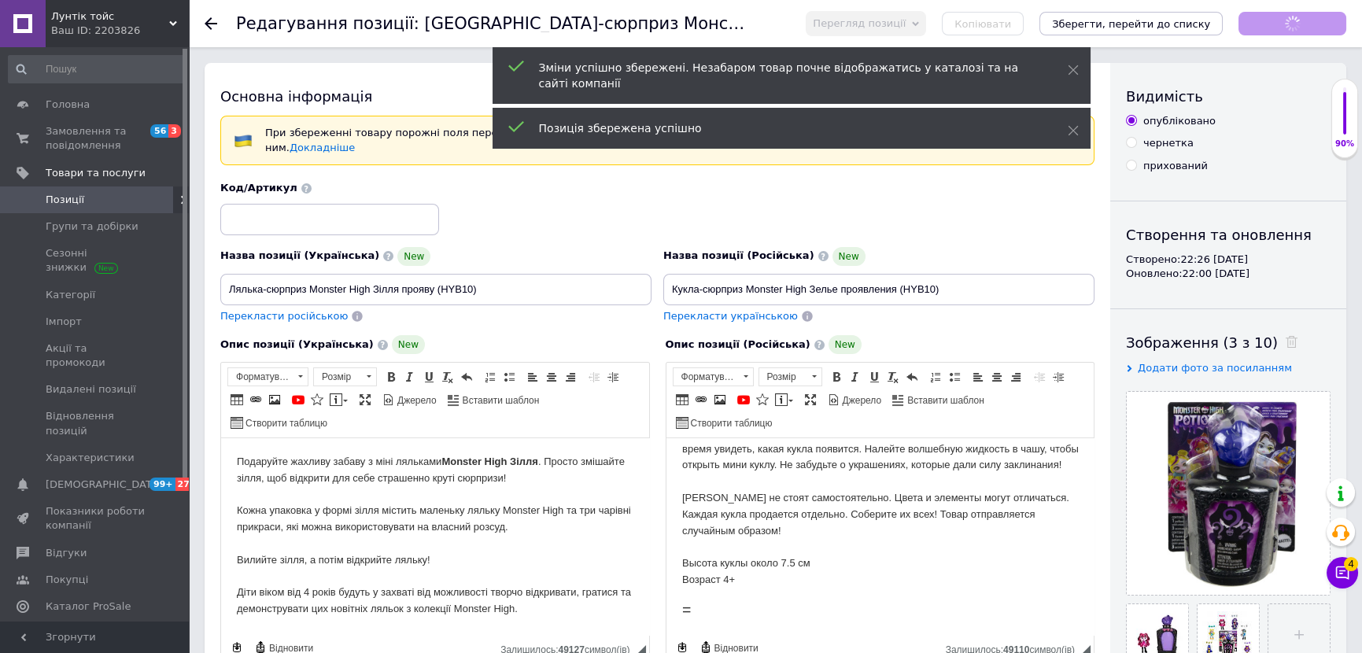
scroll to position [78, 0]
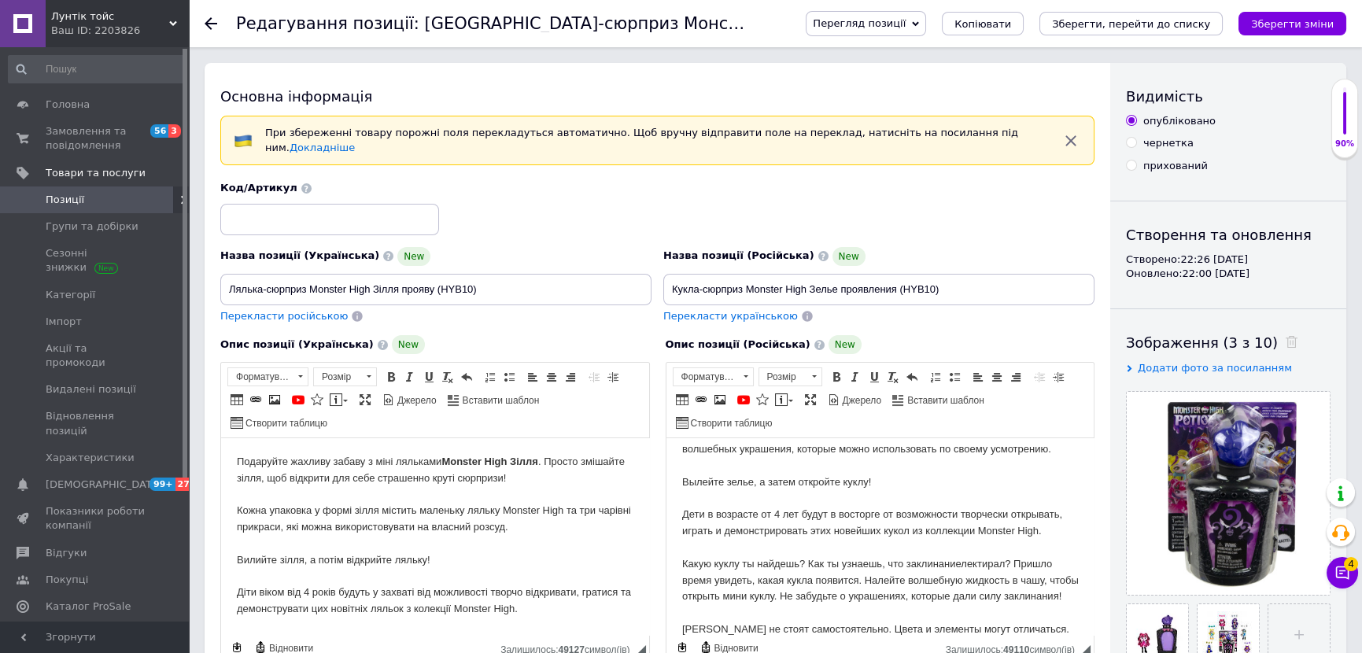
drag, startPoint x: 1284, startPoint y: 16, endPoint x: 486, endPoint y: 67, distance: 800.4
click at [1285, 16] on button "Зберегти зміни" at bounding box center [1293, 24] width 108 height 24
click at [76, 204] on span "Позиції" at bounding box center [65, 200] width 39 height 14
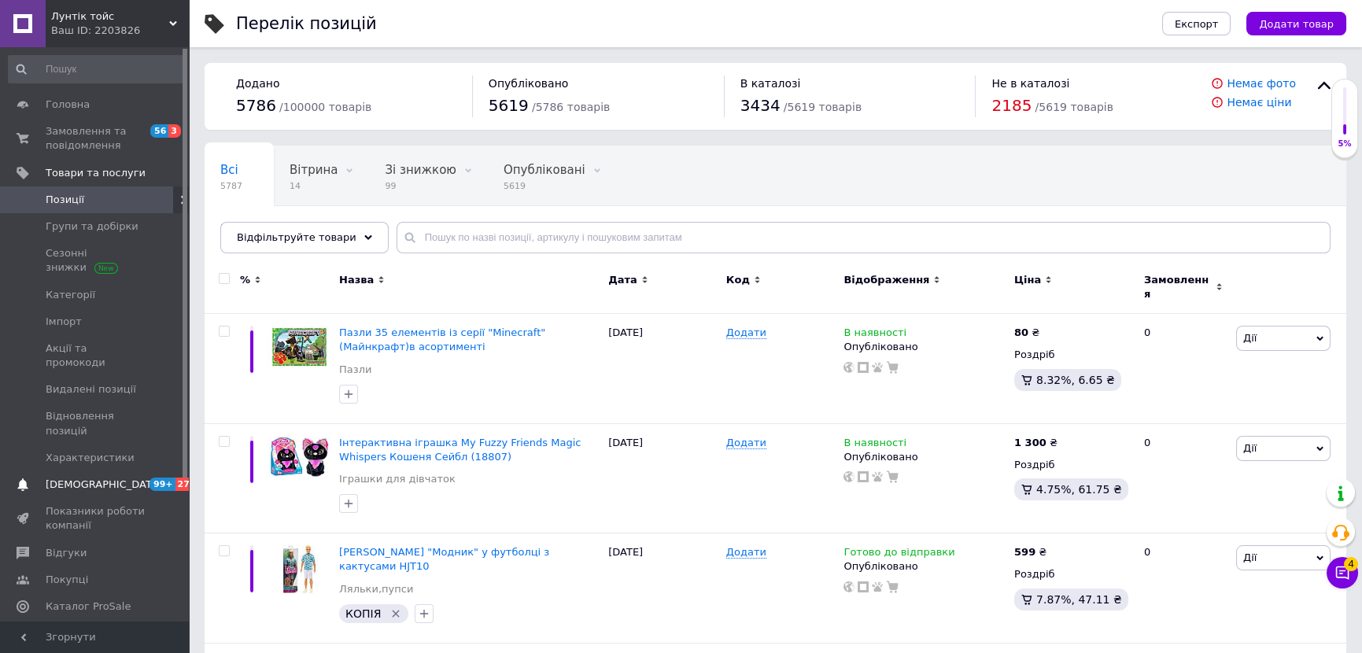
click at [97, 478] on span "[DEMOGRAPHIC_DATA]" at bounding box center [104, 485] width 116 height 14
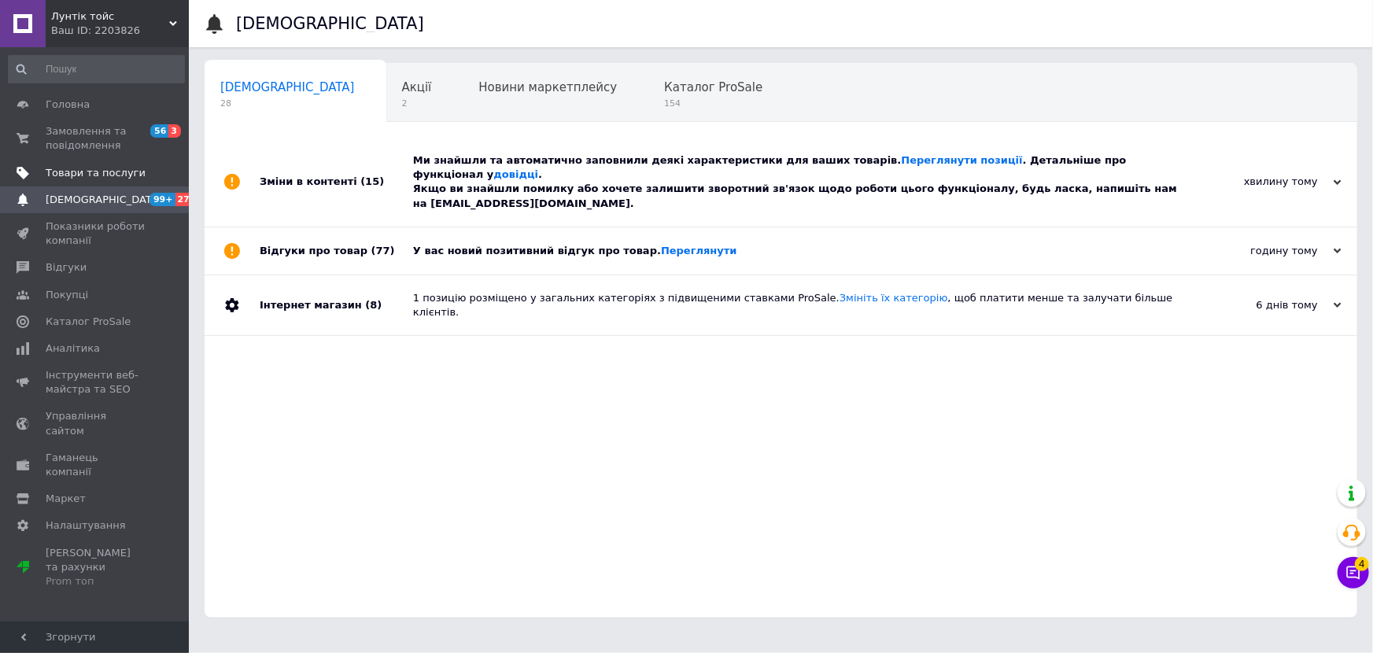
click at [97, 178] on span "Товари та послуги" at bounding box center [96, 173] width 100 height 14
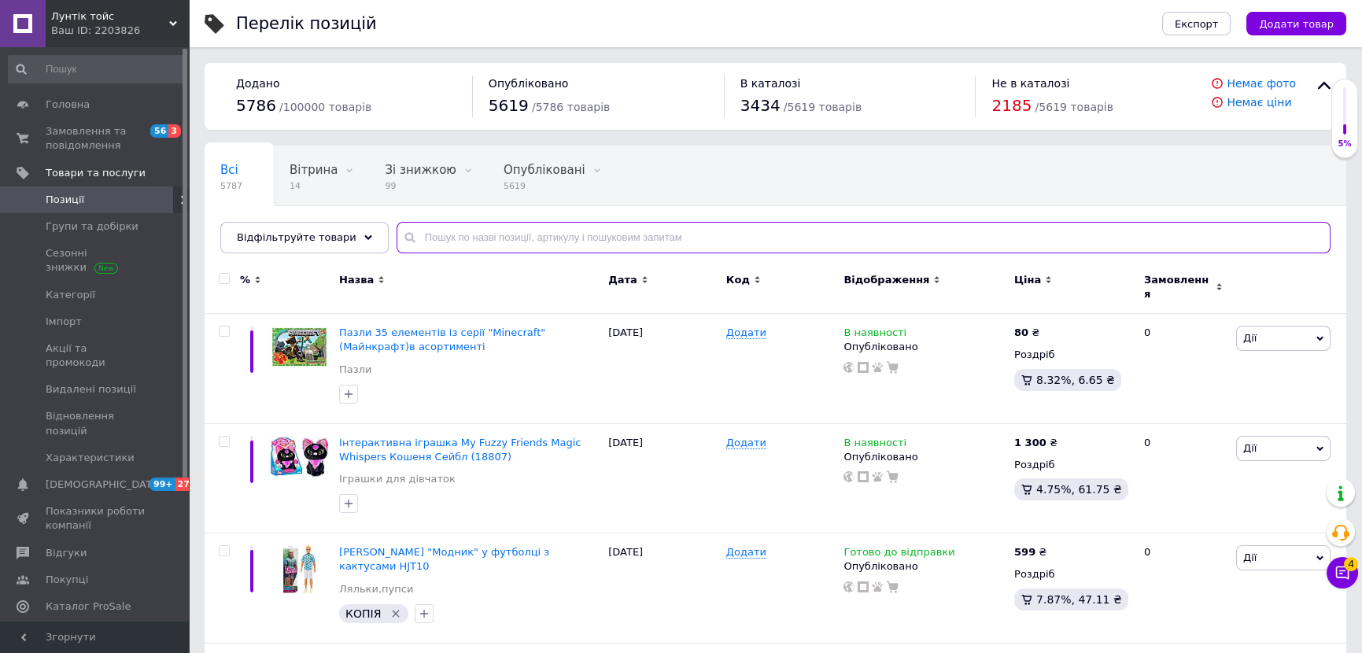
paste input "htn51"
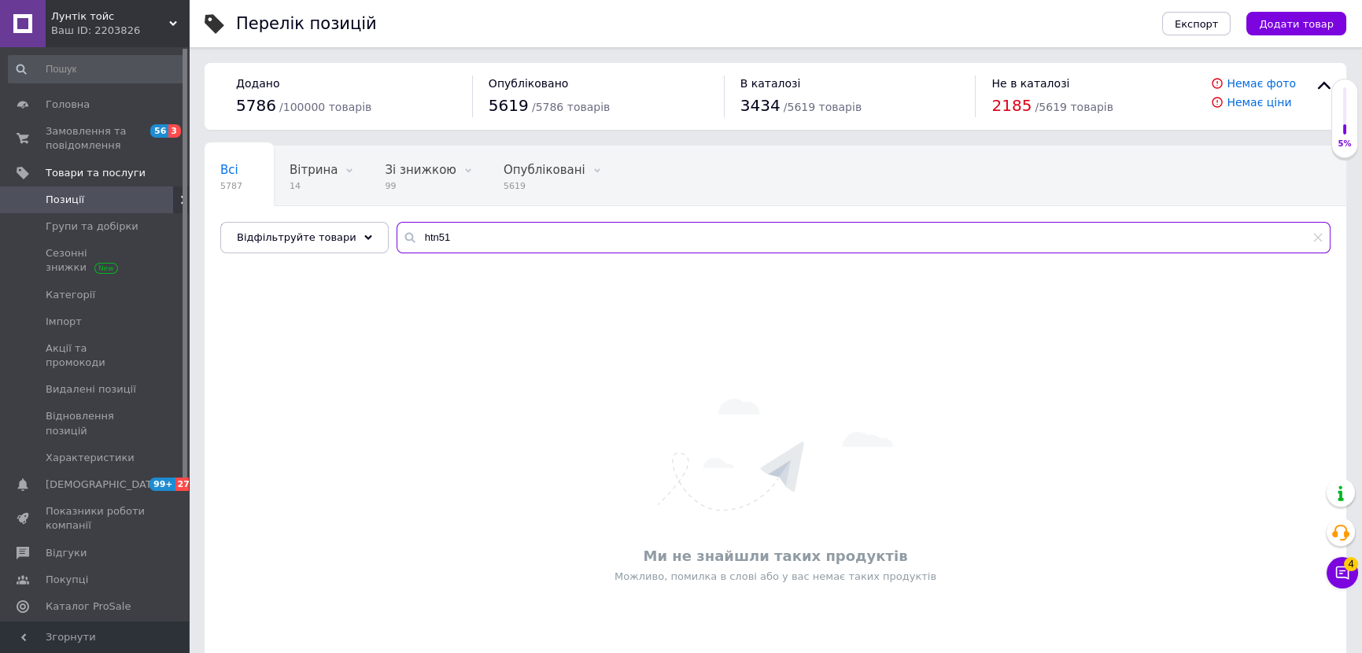
drag, startPoint x: 471, startPoint y: 245, endPoint x: 401, endPoint y: 237, distance: 71.3
click at [397, 248] on input "htn51" at bounding box center [864, 237] width 934 height 31
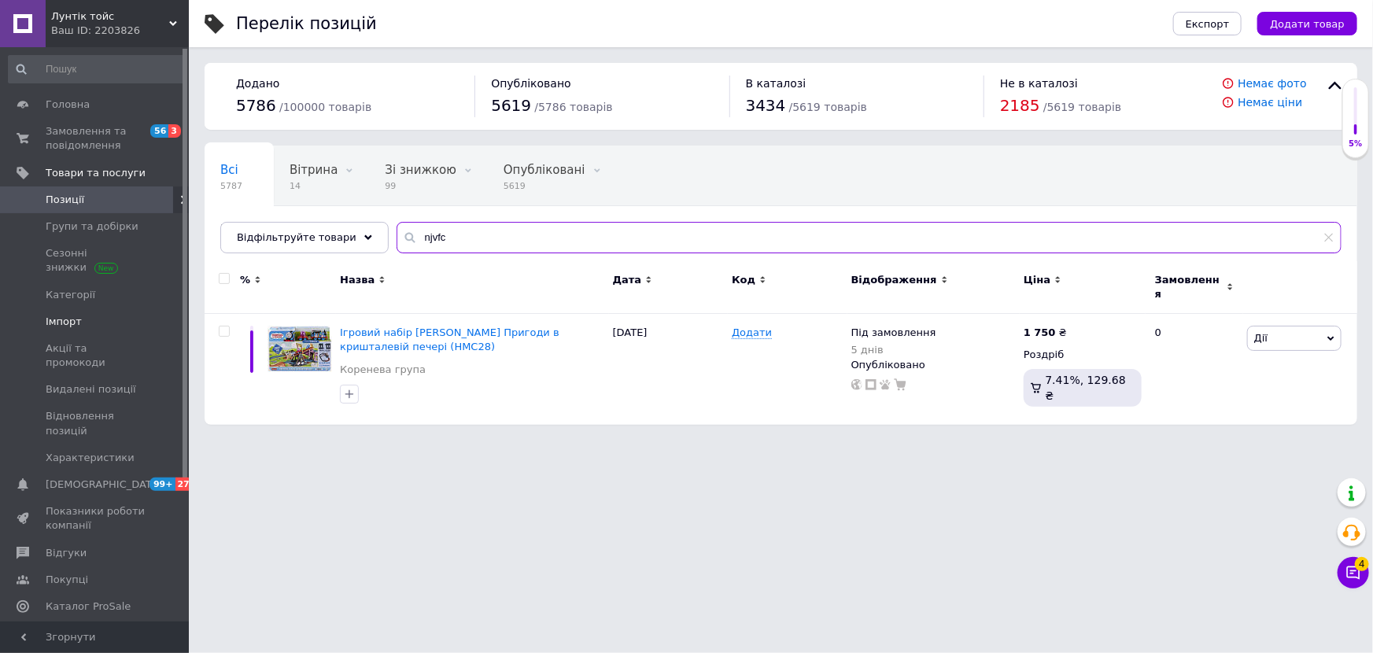
drag, startPoint x: 432, startPoint y: 239, endPoint x: 119, endPoint y: 308, distance: 320.6
click at [305, 240] on div "Відфільтруйте товари njvfc" at bounding box center [780, 237] width 1121 height 31
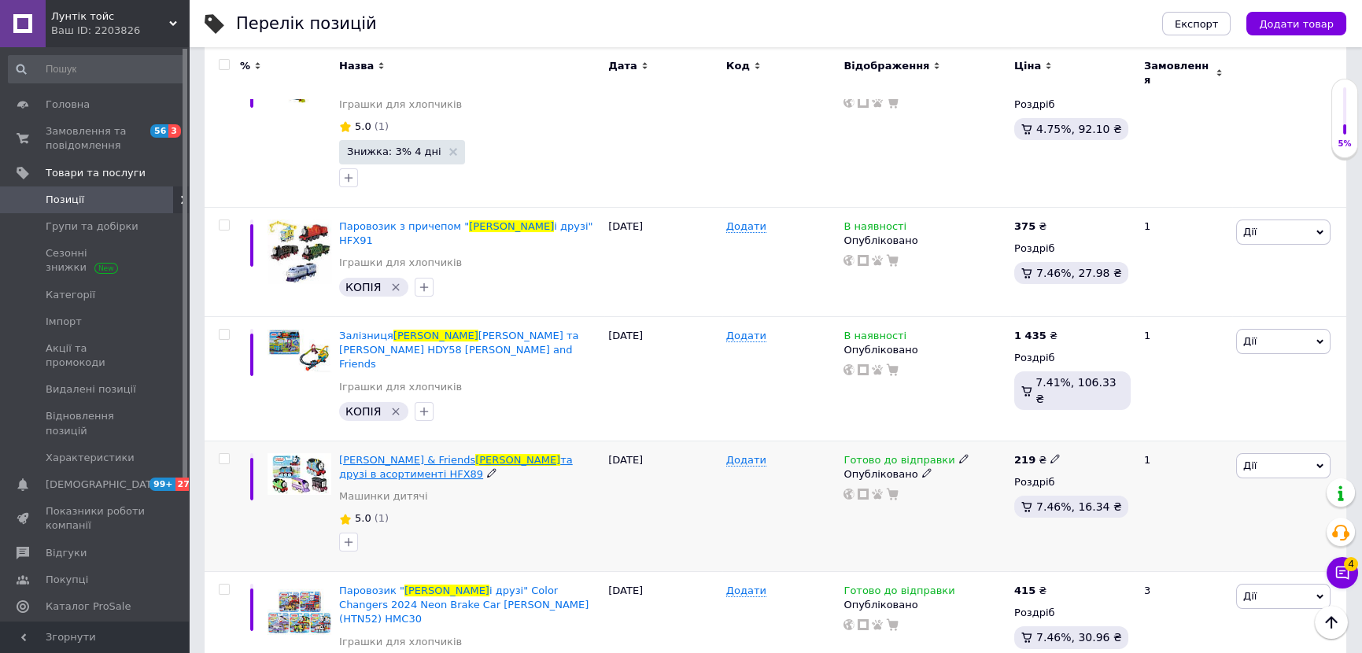
scroll to position [715, 0]
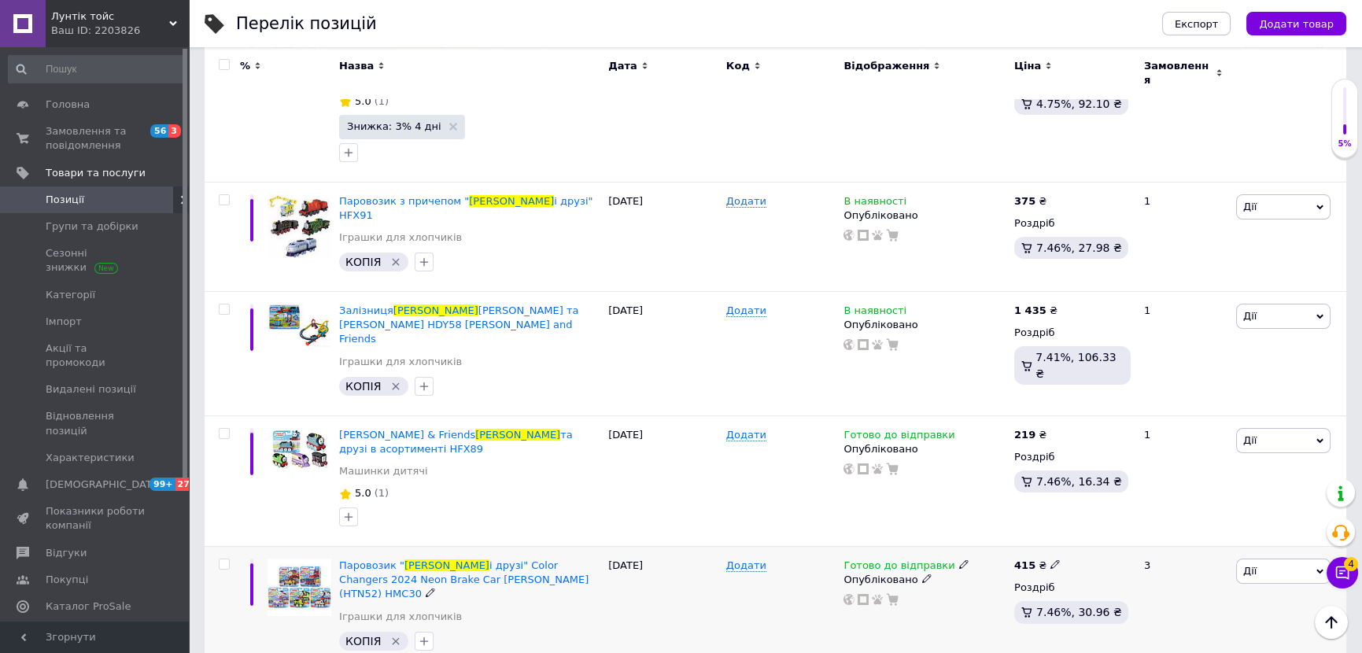
type input "[PERSON_NAME]"
click at [435, 588] on icon at bounding box center [430, 592] width 9 height 9
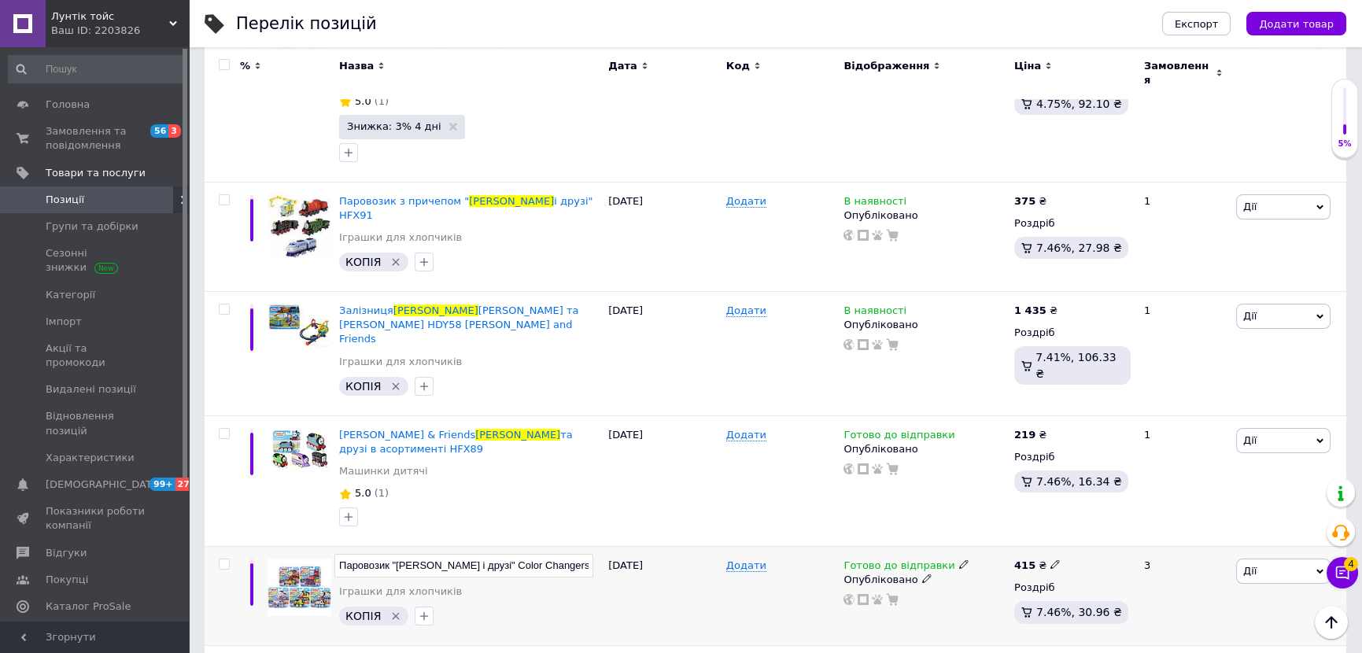
scroll to position [0, 157]
drag, startPoint x: 556, startPoint y: 494, endPoint x: 591, endPoint y: 502, distance: 36.3
click at [591, 554] on input "Паровозик "[PERSON_NAME] і друзі" Color Changers 2024 Neon Brake Car [PERSON_NA…" at bounding box center [463, 566] width 259 height 24
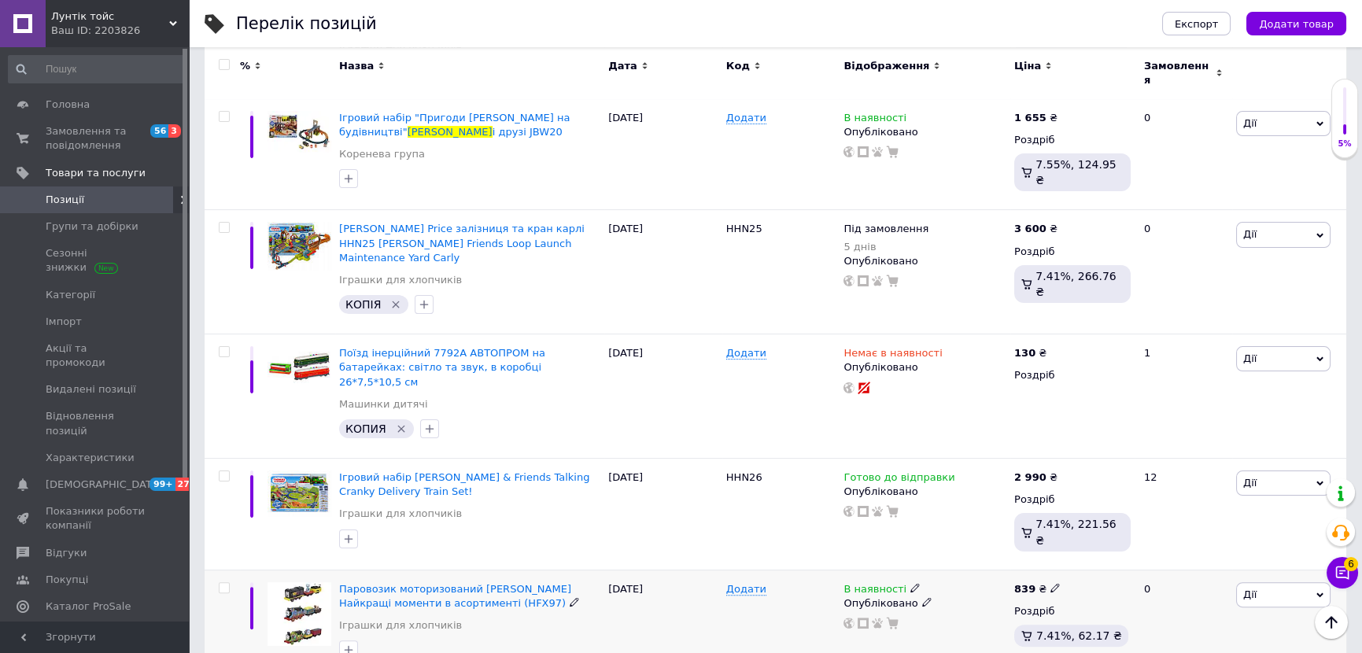
scroll to position [1324, 0]
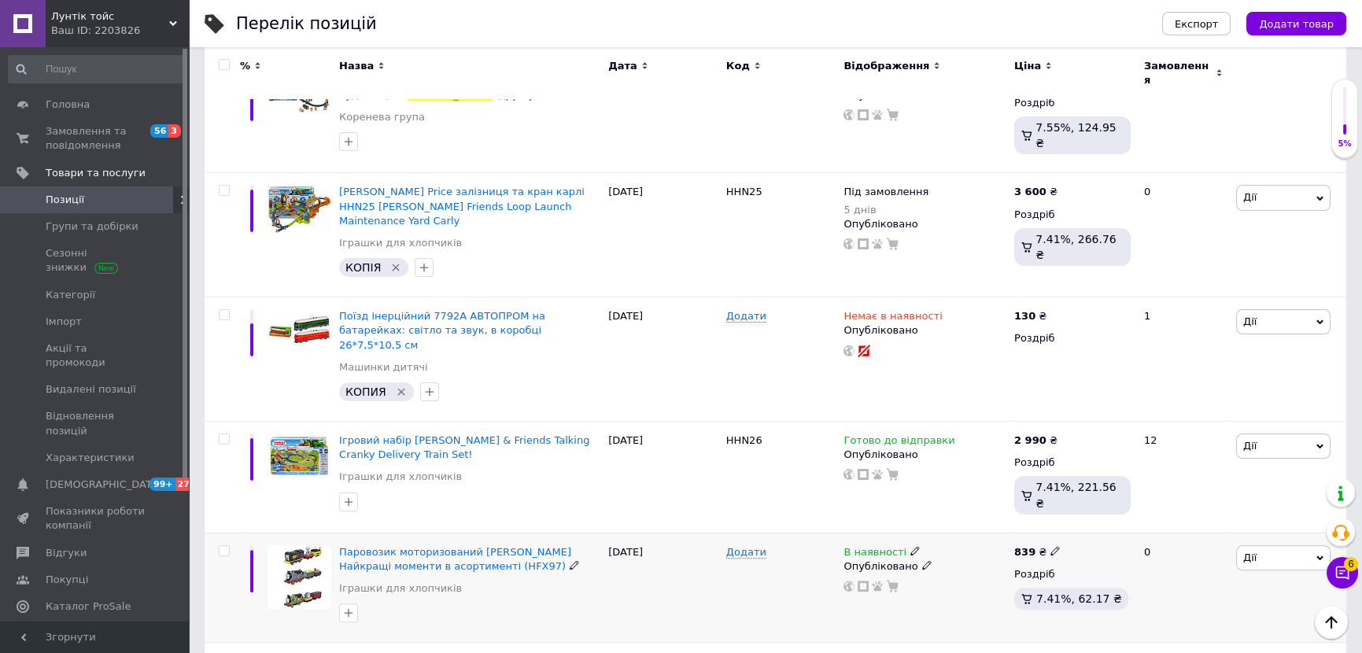
click at [570, 560] on icon at bounding box center [574, 564] width 9 height 9
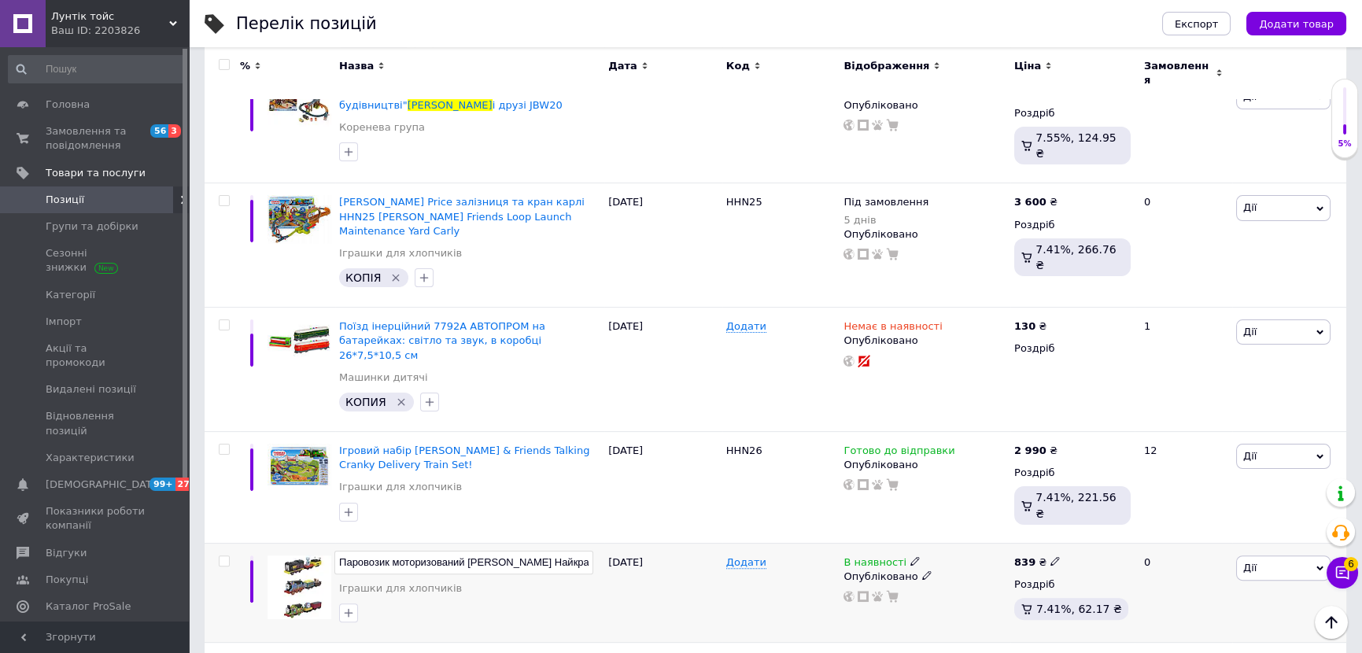
scroll to position [0, 159]
drag, startPoint x: 563, startPoint y: 445, endPoint x: 586, endPoint y: 449, distance: 23.2
click at [586, 551] on input "Паровозик моторизований [PERSON_NAME] Найкращі моменти в асортименті (HFX97)" at bounding box center [463, 563] width 259 height 24
click at [907, 543] on div "В наявності Опубліковано" at bounding box center [925, 598] width 171 height 110
click at [915, 556] on div "В наявності" at bounding box center [925, 563] width 163 height 14
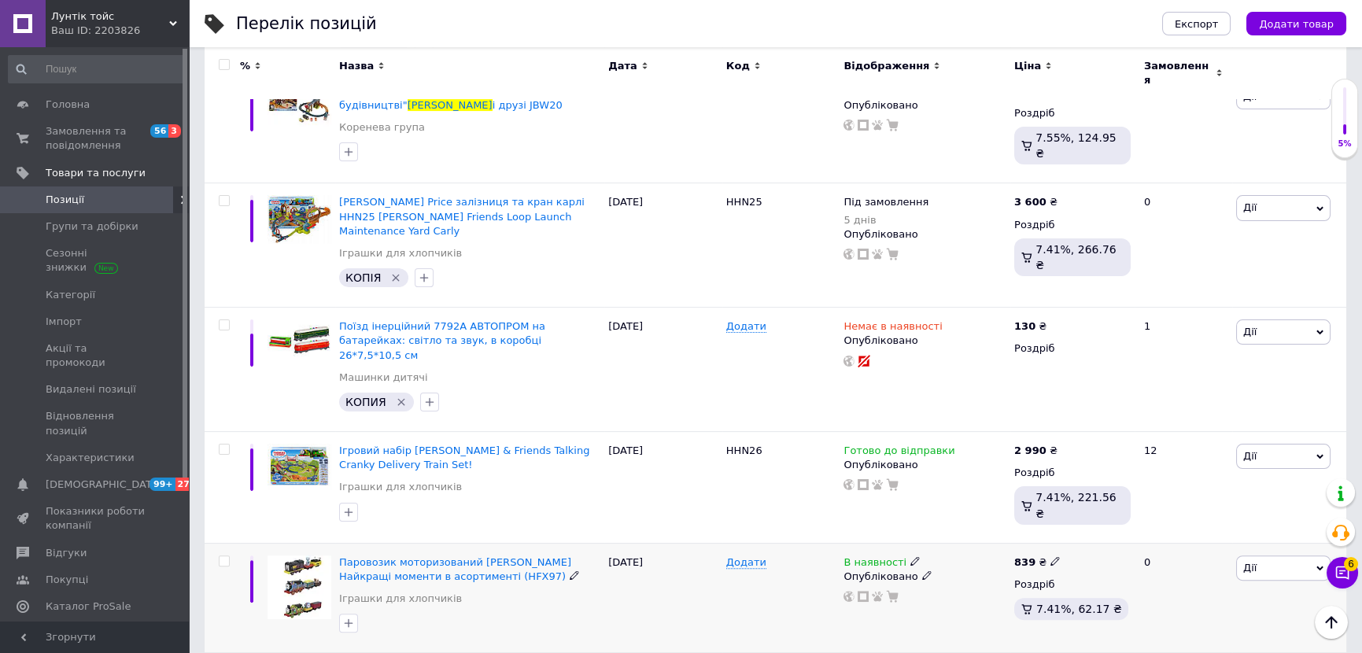
click at [910, 556] on icon at bounding box center [914, 560] width 9 height 9
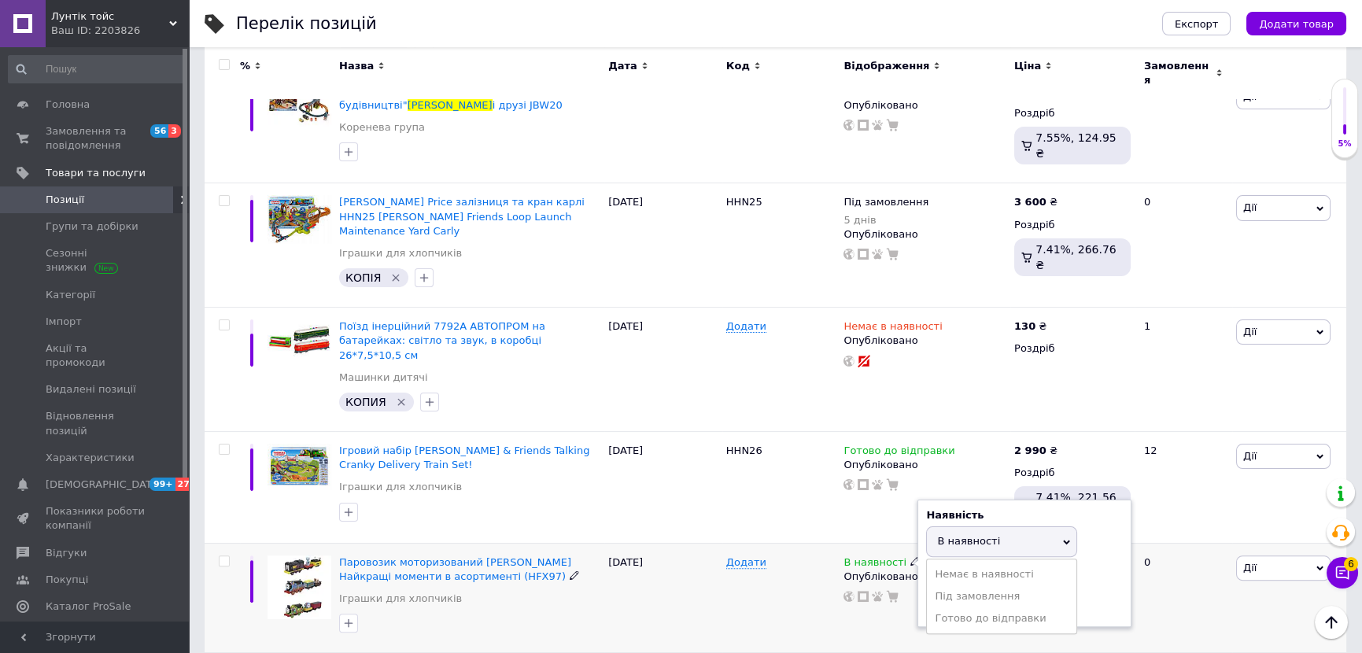
drag, startPoint x: 965, startPoint y: 456, endPoint x: 955, endPoint y: 460, distance: 10.2
click at [963, 563] on li "Немає в наявності" at bounding box center [1002, 574] width 150 height 22
click at [803, 543] on div "Додати" at bounding box center [781, 598] width 118 height 110
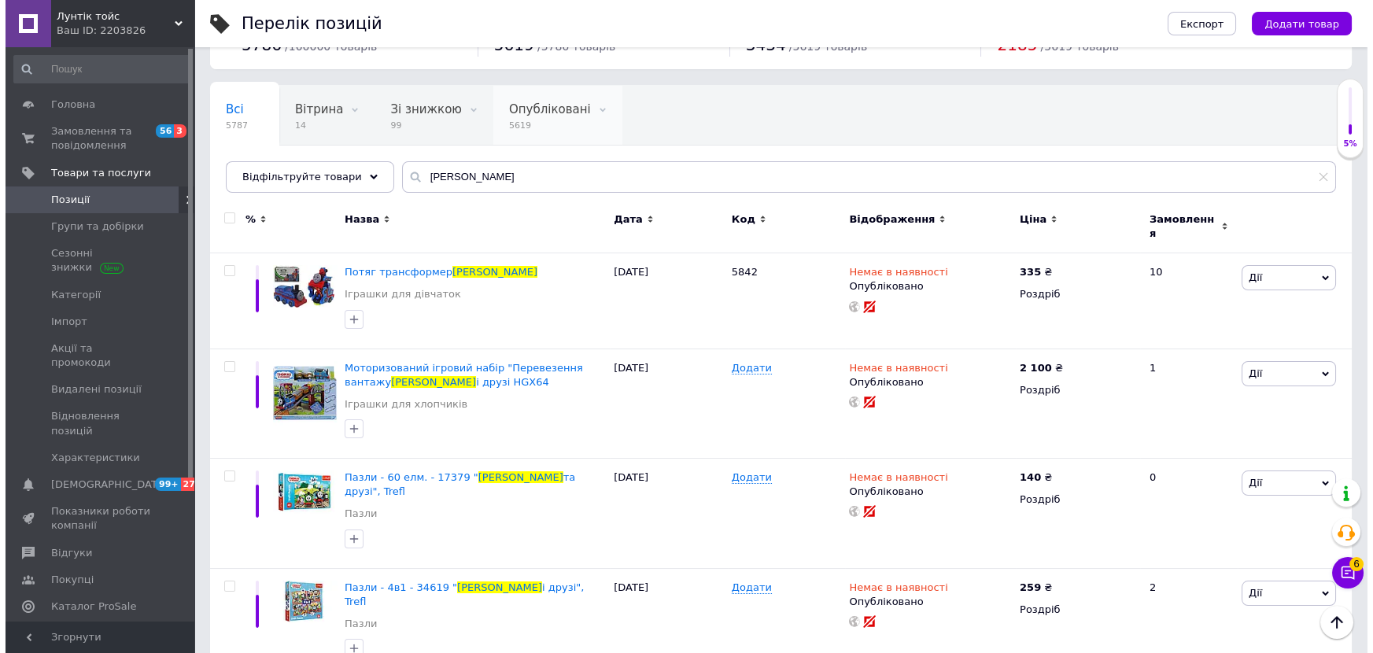
scroll to position [0, 0]
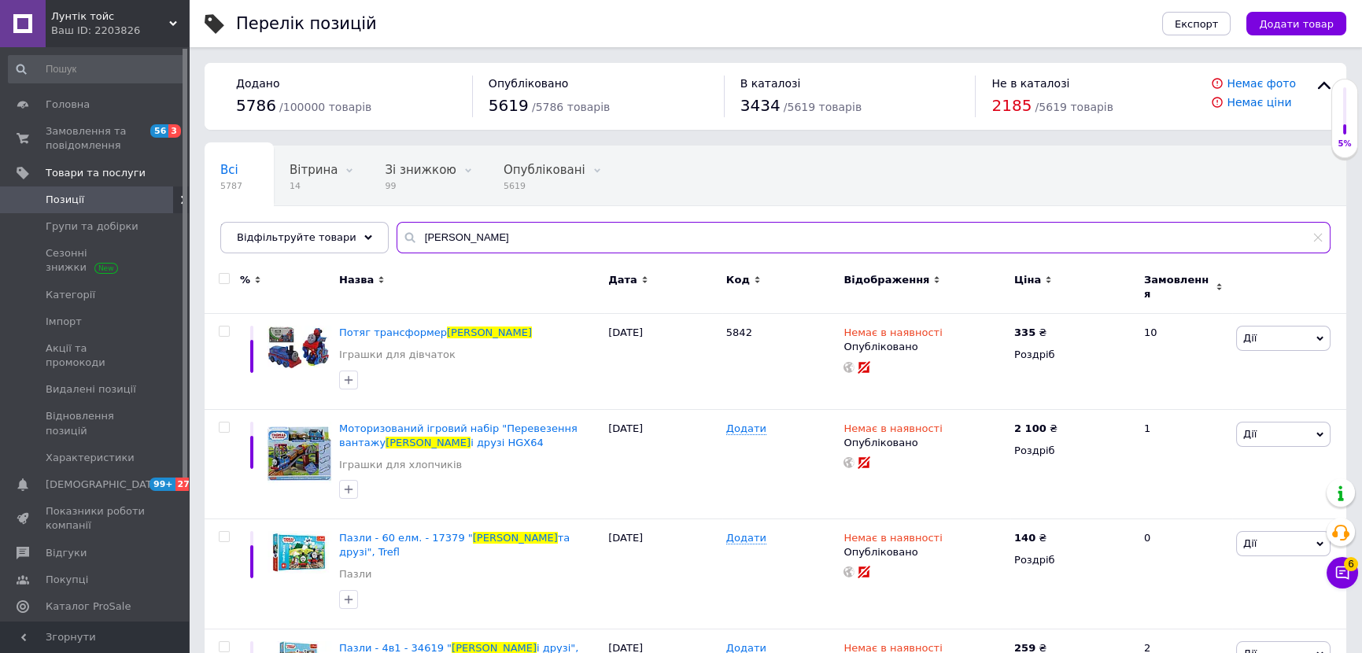
drag, startPoint x: 489, startPoint y: 228, endPoint x: 382, endPoint y: 232, distance: 107.1
click at [397, 232] on input "[PERSON_NAME]" at bounding box center [864, 237] width 934 height 31
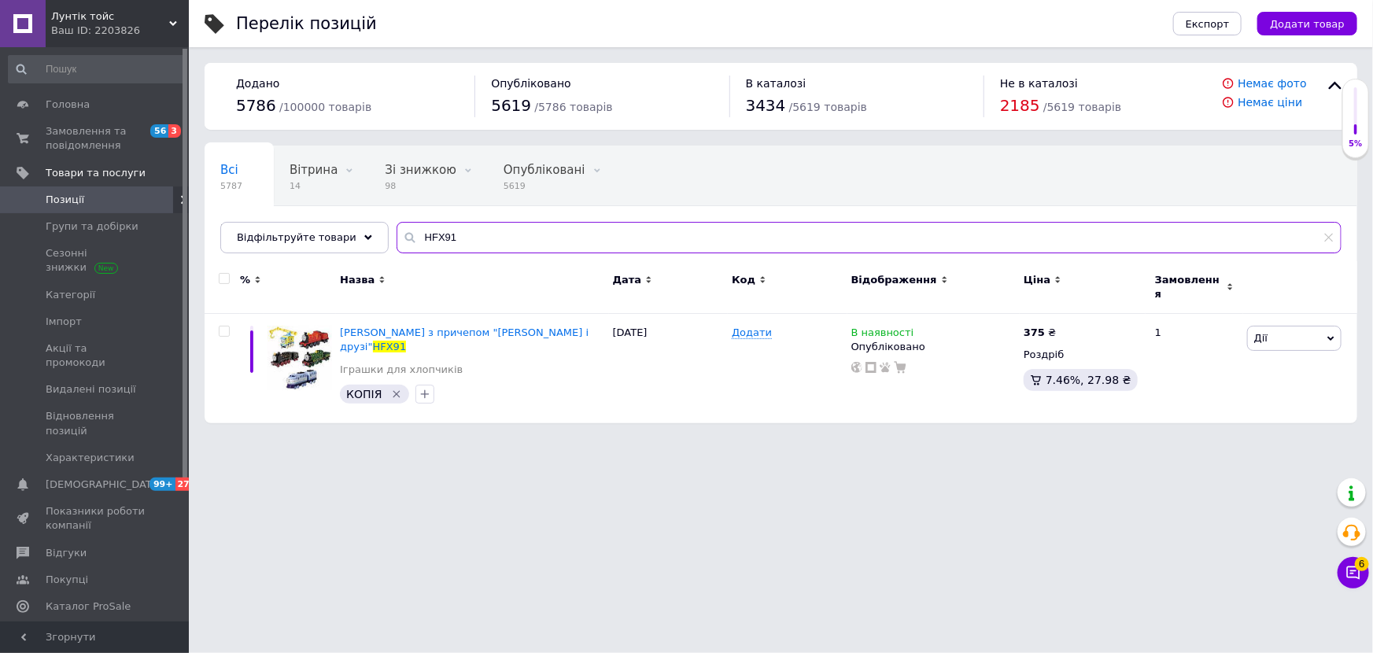
type input "HFX91"
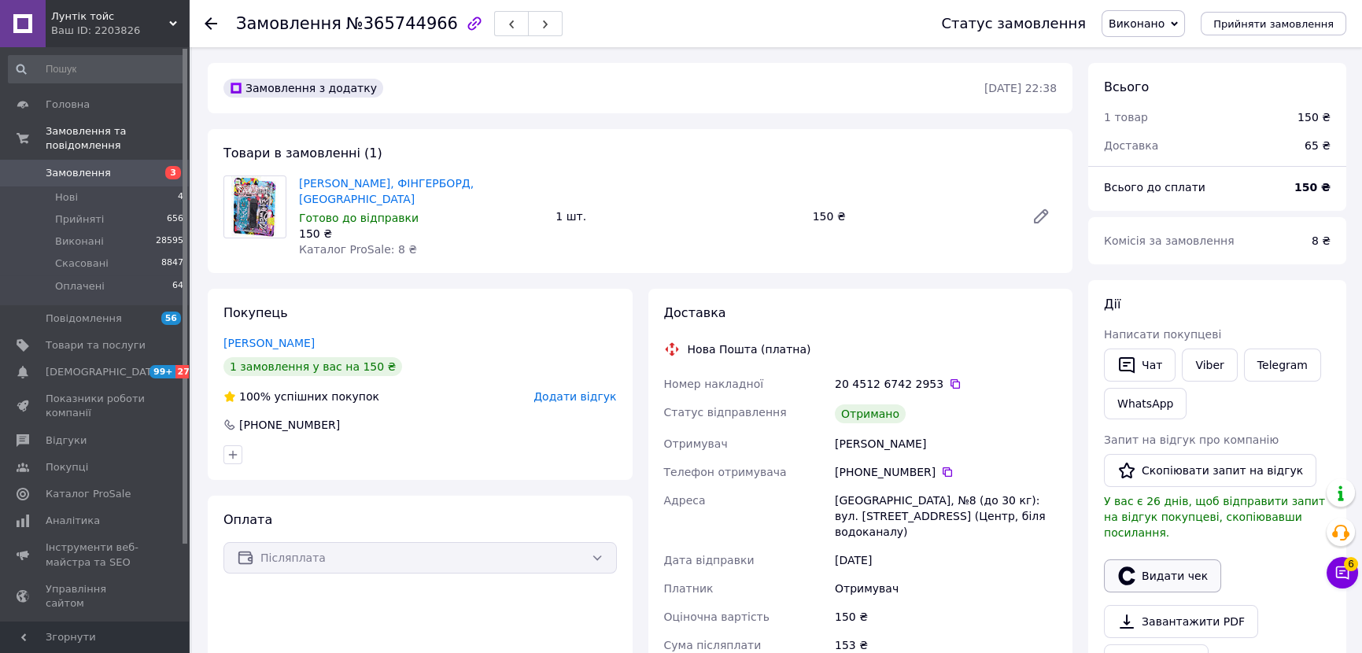
click at [1168, 560] on button "Видати чек" at bounding box center [1162, 576] width 117 height 33
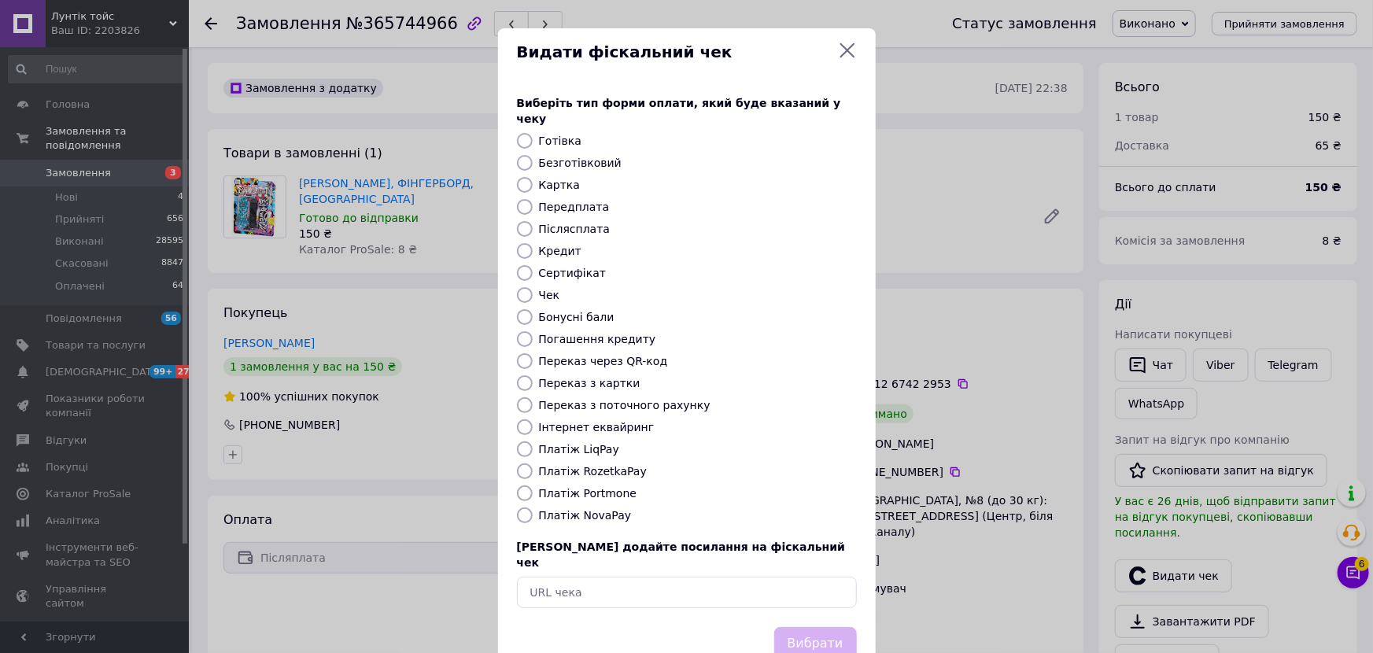
drag, startPoint x: 591, startPoint y: 502, endPoint x: 624, endPoint y: 507, distance: 33.4
click at [591, 509] on label "Платіж NovaPay" at bounding box center [585, 515] width 93 height 13
click at [533, 508] on input "Платіж NovaPay" at bounding box center [525, 516] width 16 height 16
radio input "true"
click at [837, 627] on button "Вибрати" at bounding box center [815, 644] width 83 height 34
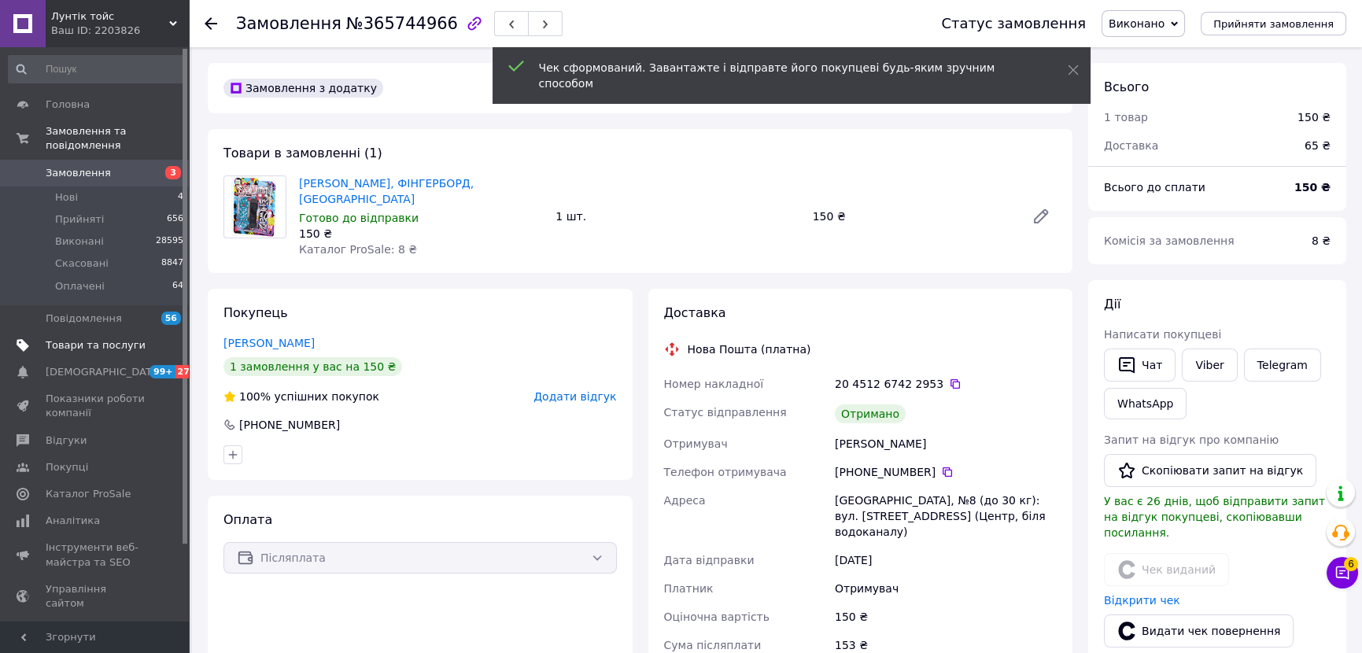
click at [141, 338] on span "Товари та послуги" at bounding box center [96, 345] width 100 height 14
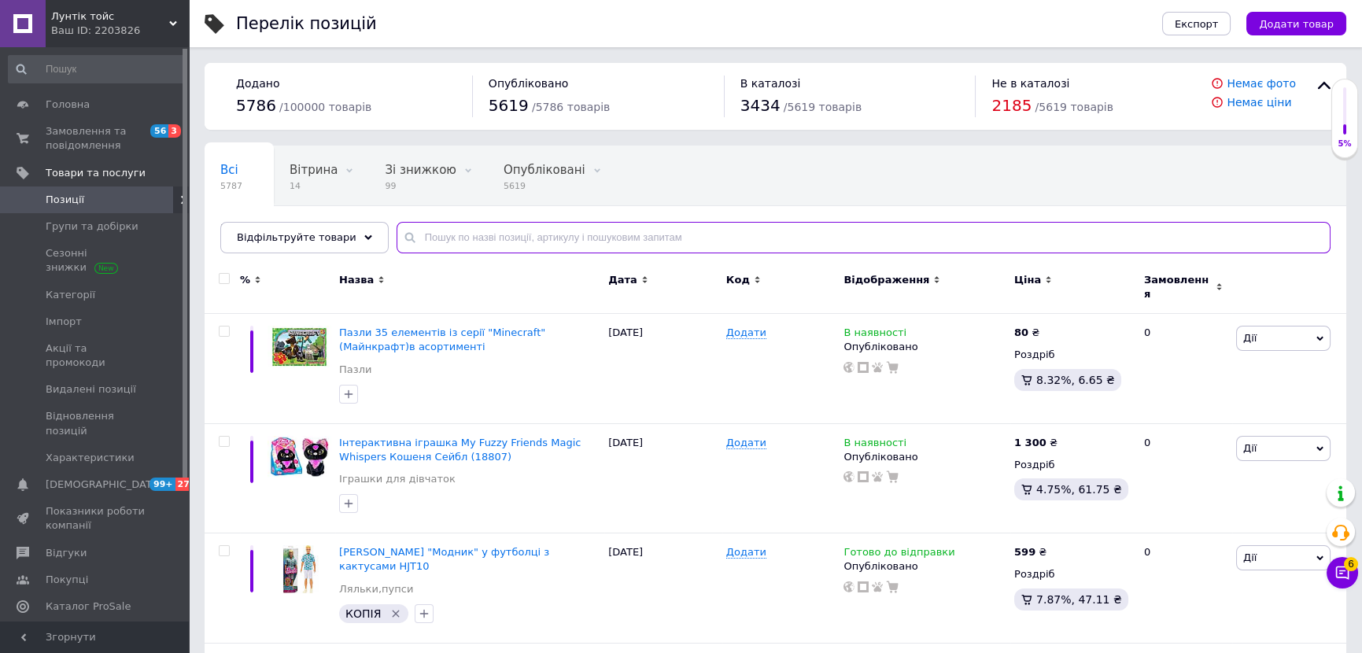
click at [525, 224] on input "text" at bounding box center [864, 237] width 934 height 31
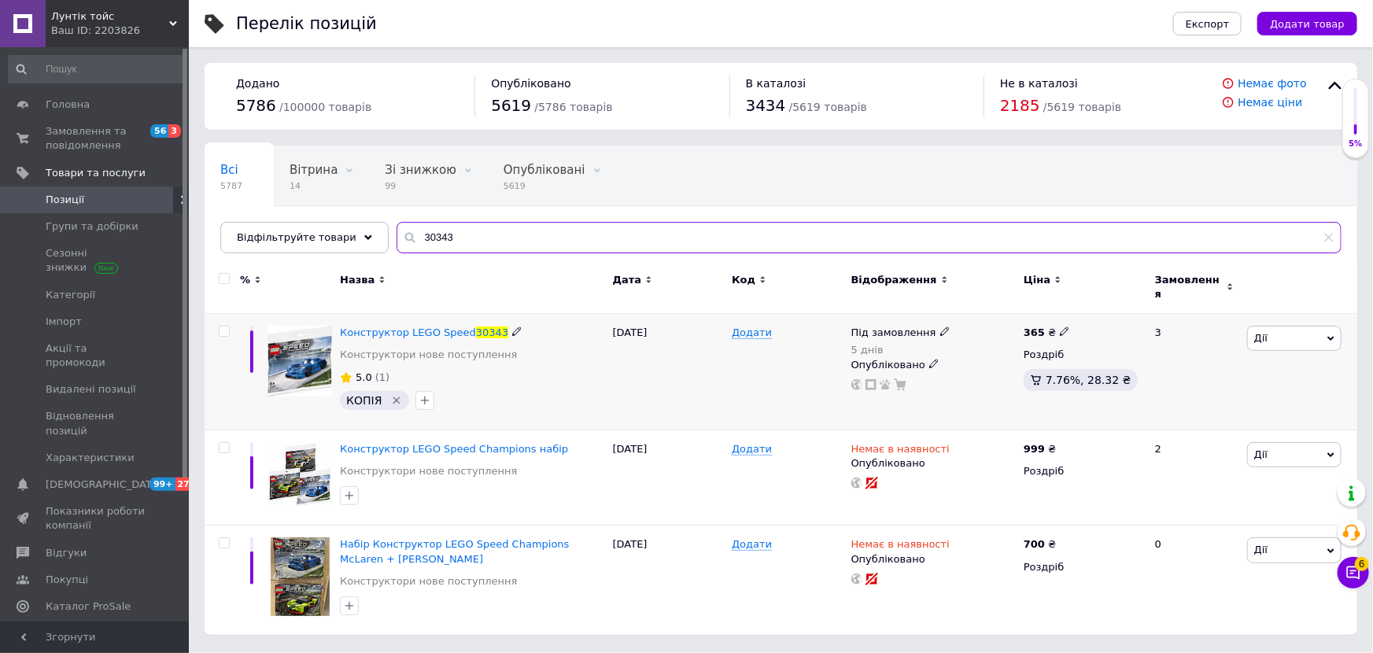
type input "30343"
click at [925, 326] on div "Під замовлення" at bounding box center [900, 333] width 99 height 14
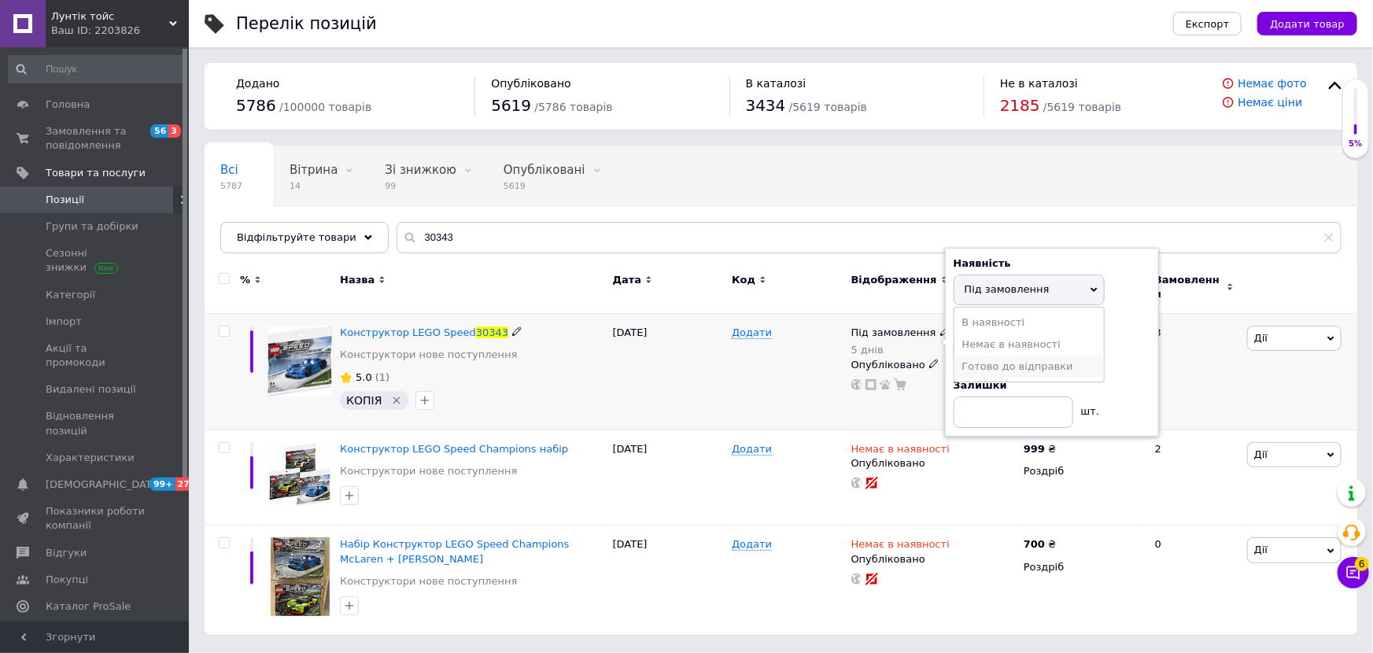
click at [973, 364] on li "Готово до відправки" at bounding box center [1030, 367] width 150 height 22
click at [691, 364] on div "[DATE]" at bounding box center [669, 372] width 120 height 116
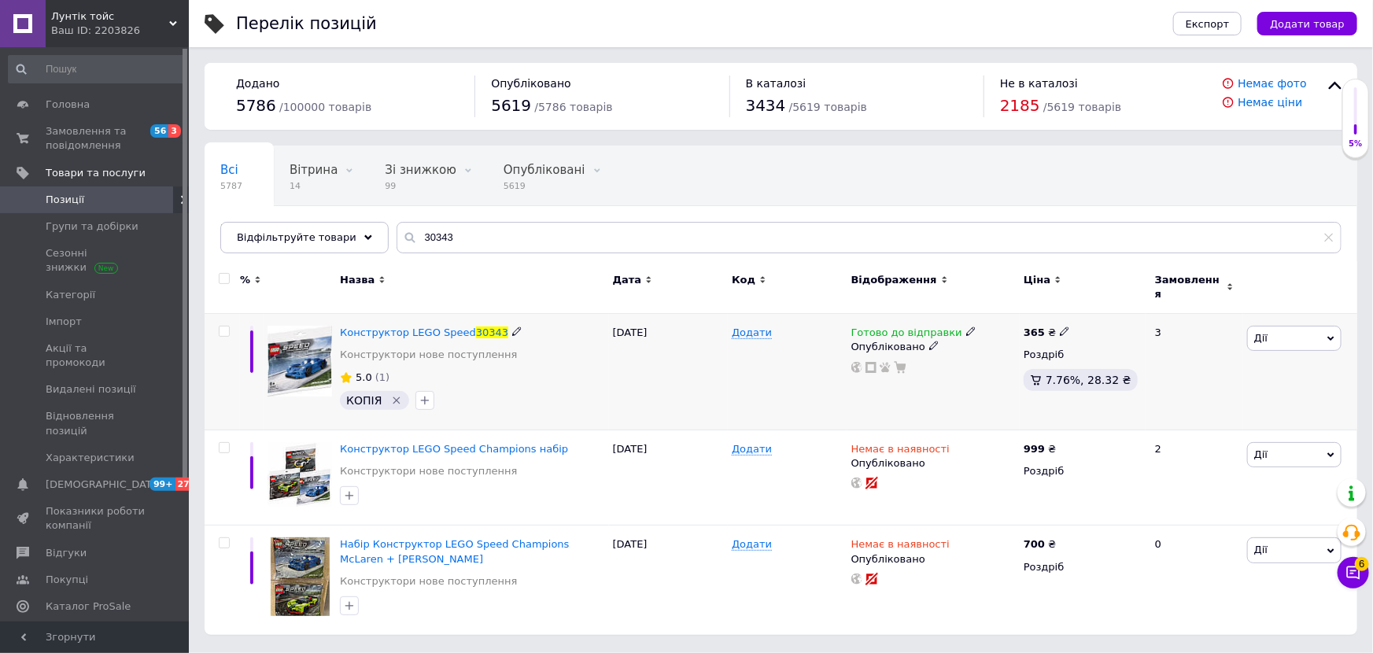
click at [1060, 327] on icon at bounding box center [1064, 331] width 9 height 9
type input "395"
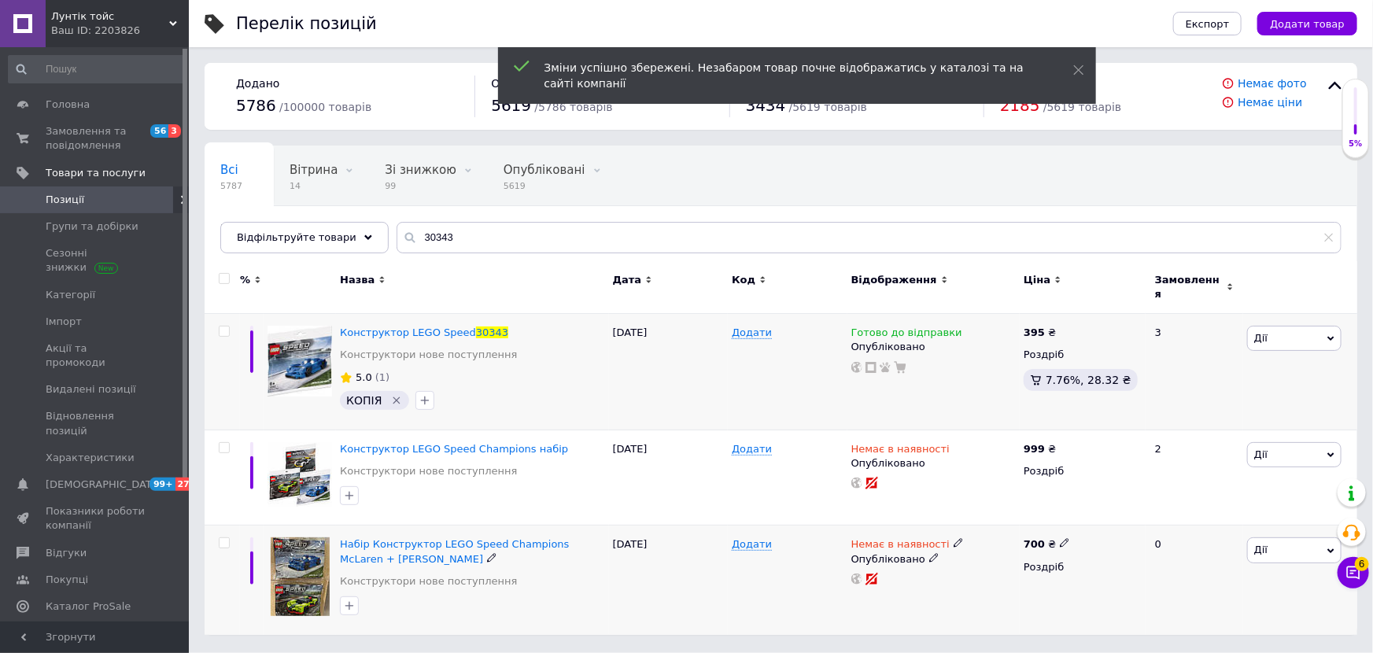
click at [954, 538] on icon at bounding box center [958, 542] width 9 height 9
drag, startPoint x: 984, startPoint y: 588, endPoint x: 915, endPoint y: 616, distance: 74.1
click at [983, 590] on li "Готово до відправки" at bounding box center [1041, 601] width 150 height 22
click at [910, 619] on div "Немає в наявності Наявність Готово до відправки В наявності Немає в наявності П…" at bounding box center [934, 580] width 172 height 109
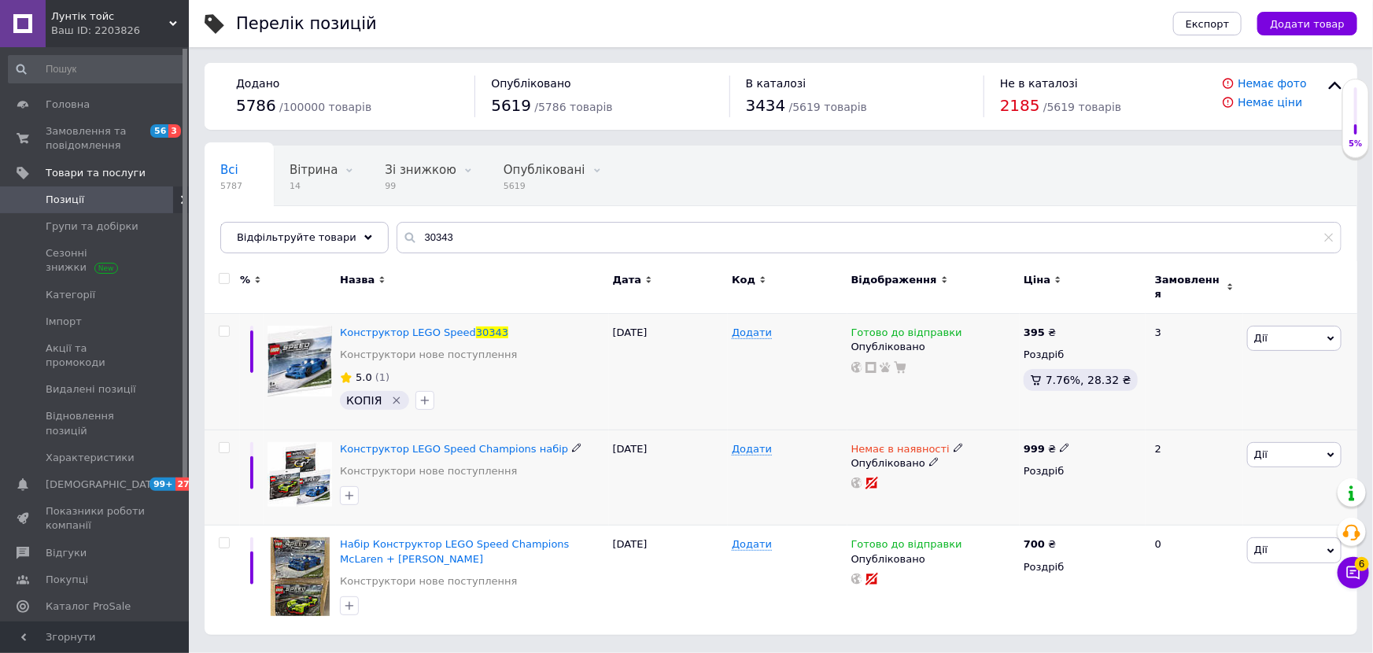
click at [938, 442] on div "Немає в наявності" at bounding box center [907, 449] width 113 height 14
drag, startPoint x: 999, startPoint y: 496, endPoint x: 885, endPoint y: 500, distance: 114.2
click at [999, 496] on li "Готово до відправки" at bounding box center [1041, 505] width 150 height 22
click at [885, 499] on div "Немає в наявності Наявність Готово до відправки В наявності Немає в наявності П…" at bounding box center [934, 477] width 172 height 95
click at [1269, 456] on span "Дії" at bounding box center [1294, 454] width 94 height 25
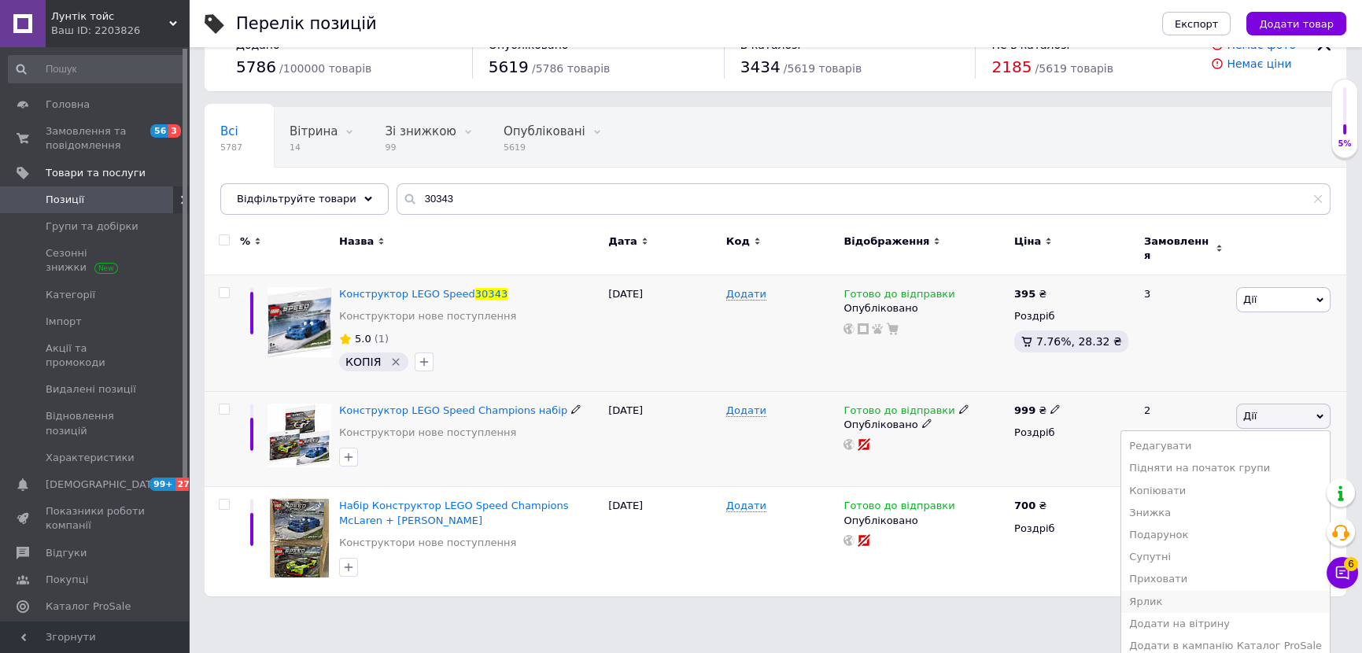
scroll to position [59, 0]
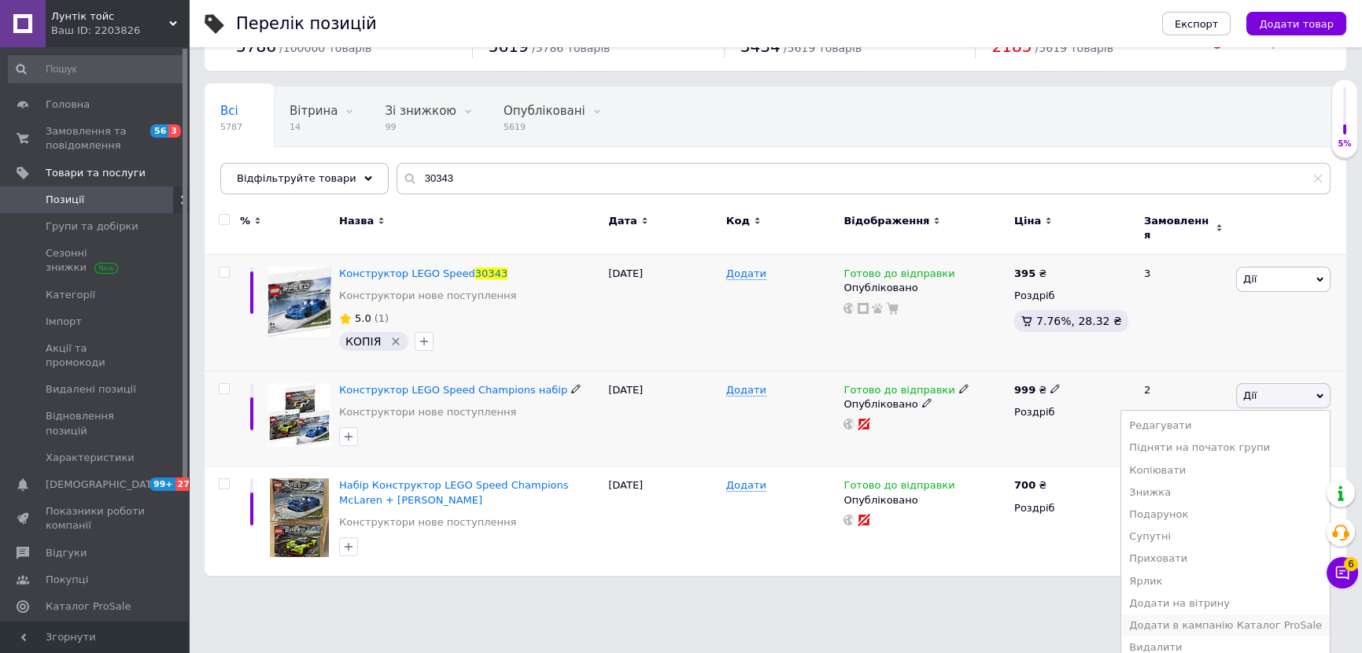
click at [1206, 615] on li "Додати в кампанію Каталог ProSale" at bounding box center [1225, 626] width 209 height 22
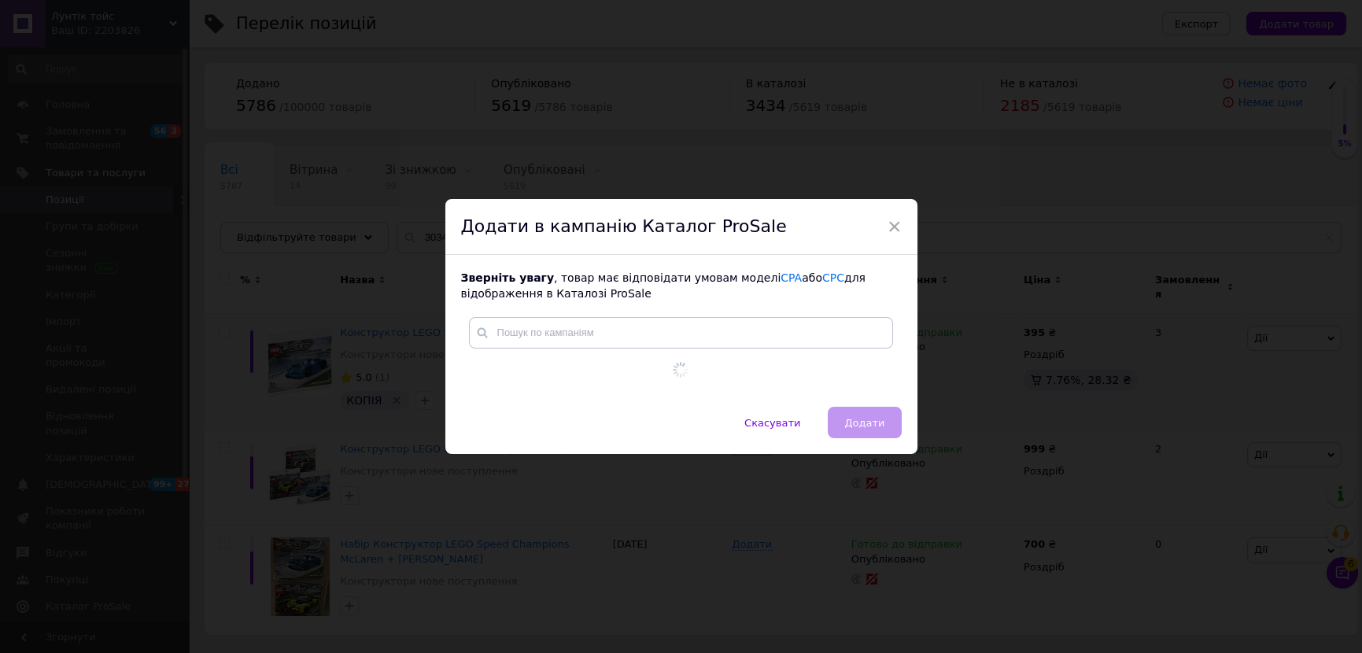
scroll to position [0, 0]
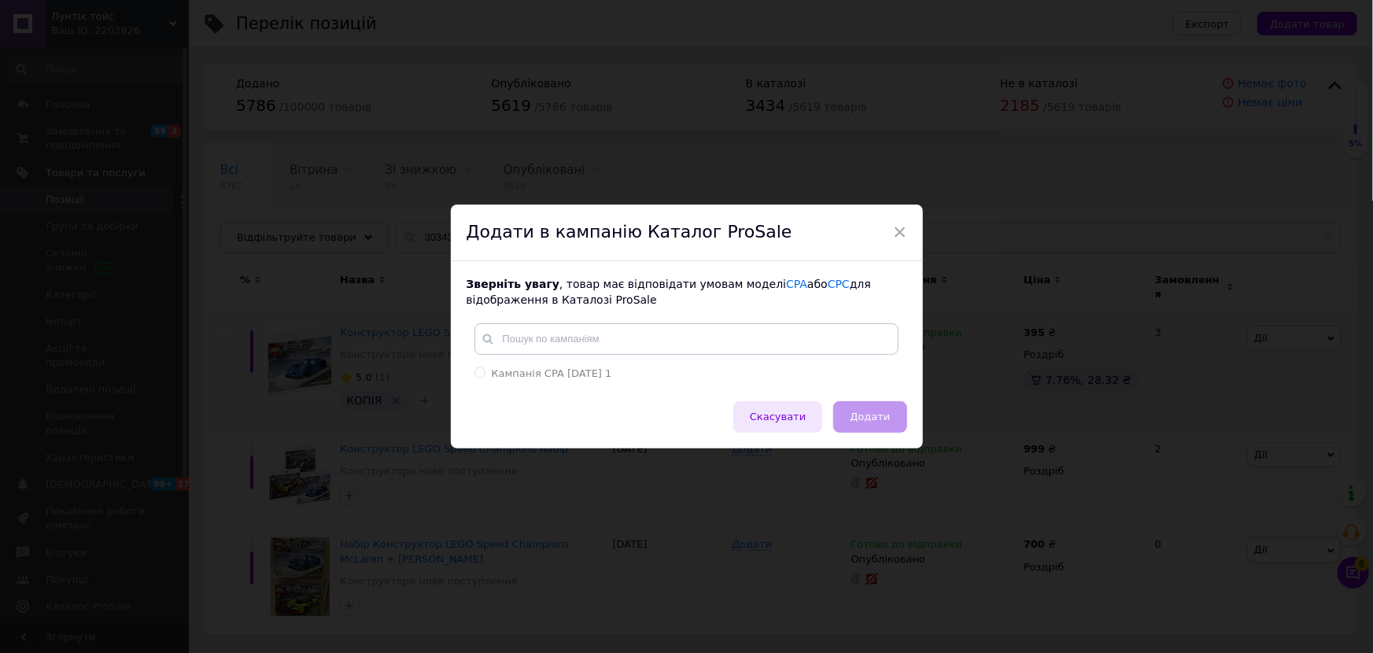
drag, startPoint x: 534, startPoint y: 369, endPoint x: 763, endPoint y: 419, distance: 235.2
click at [534, 370] on span "Кампанія CPA 12.03.2025 1" at bounding box center [552, 374] width 120 height 12
click at [485, 370] on input "Кампанія CPA 12.03.2025 1" at bounding box center [480, 373] width 10 height 10
radio input "true"
click at [877, 420] on span "Додати" at bounding box center [870, 417] width 40 height 12
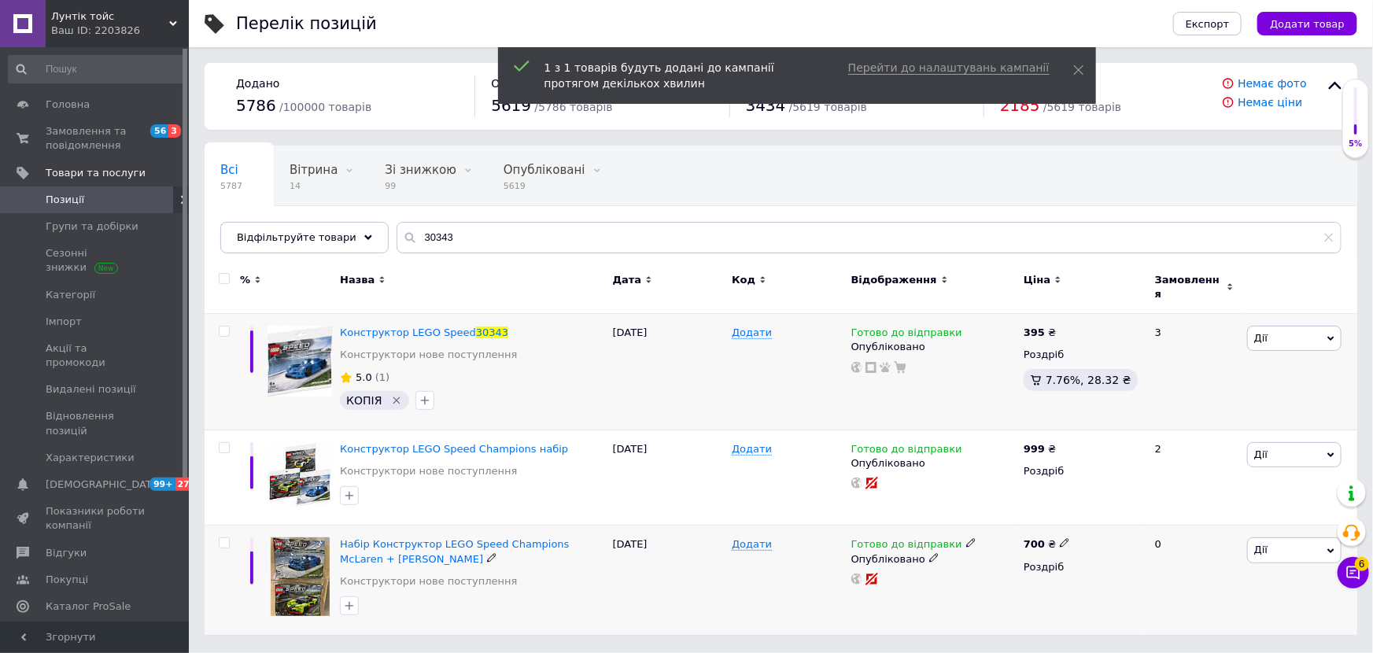
click at [1268, 552] on span "Дії" at bounding box center [1294, 549] width 94 height 25
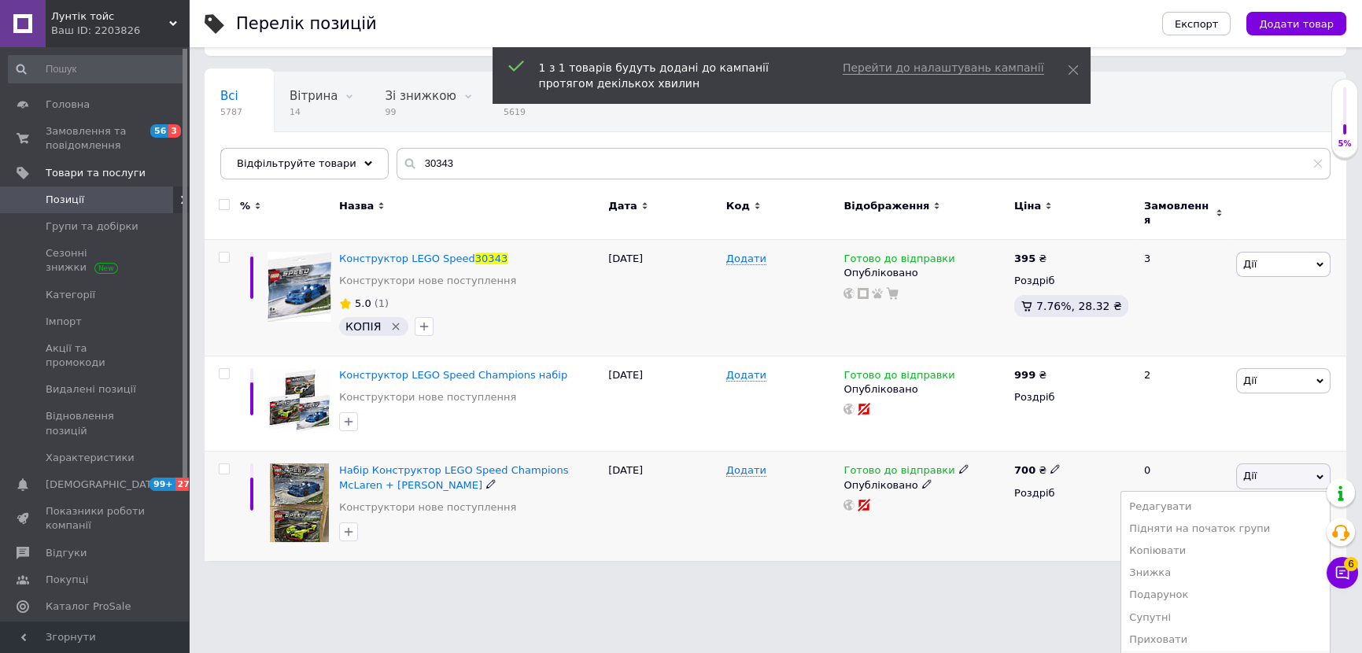
scroll to position [154, 0]
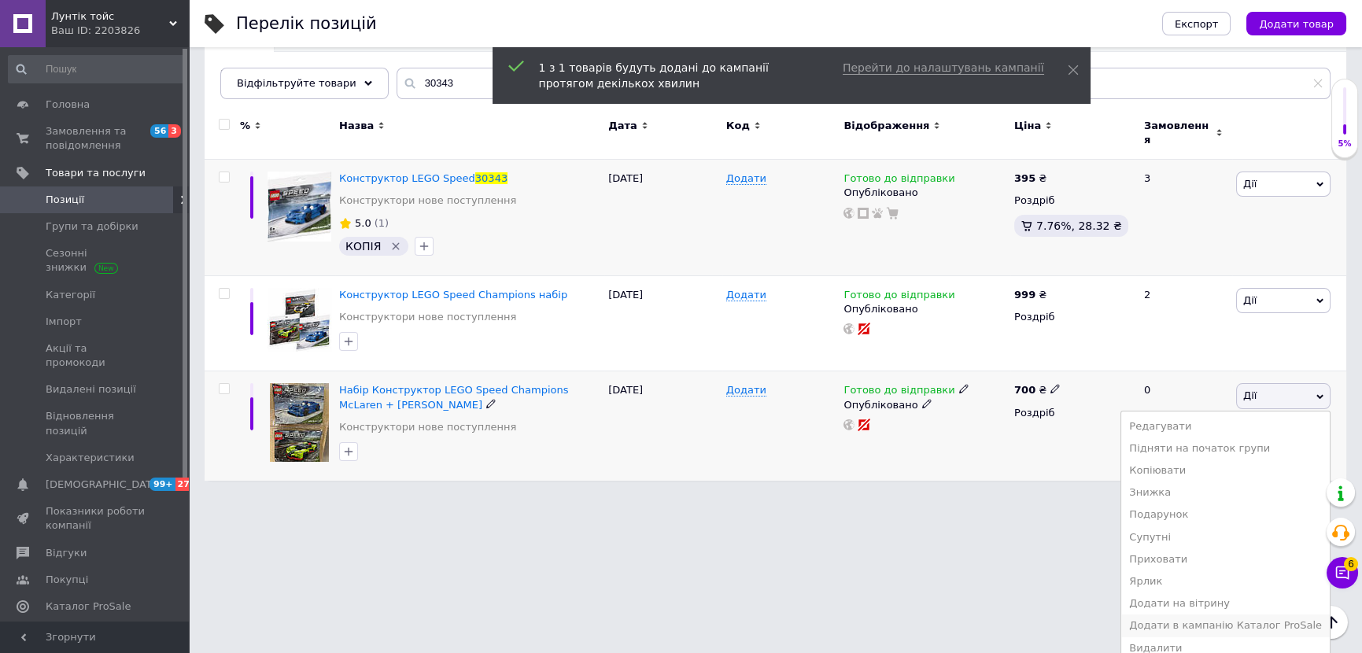
click at [1232, 615] on li "Додати в кампанію Каталог ProSale" at bounding box center [1225, 626] width 209 height 22
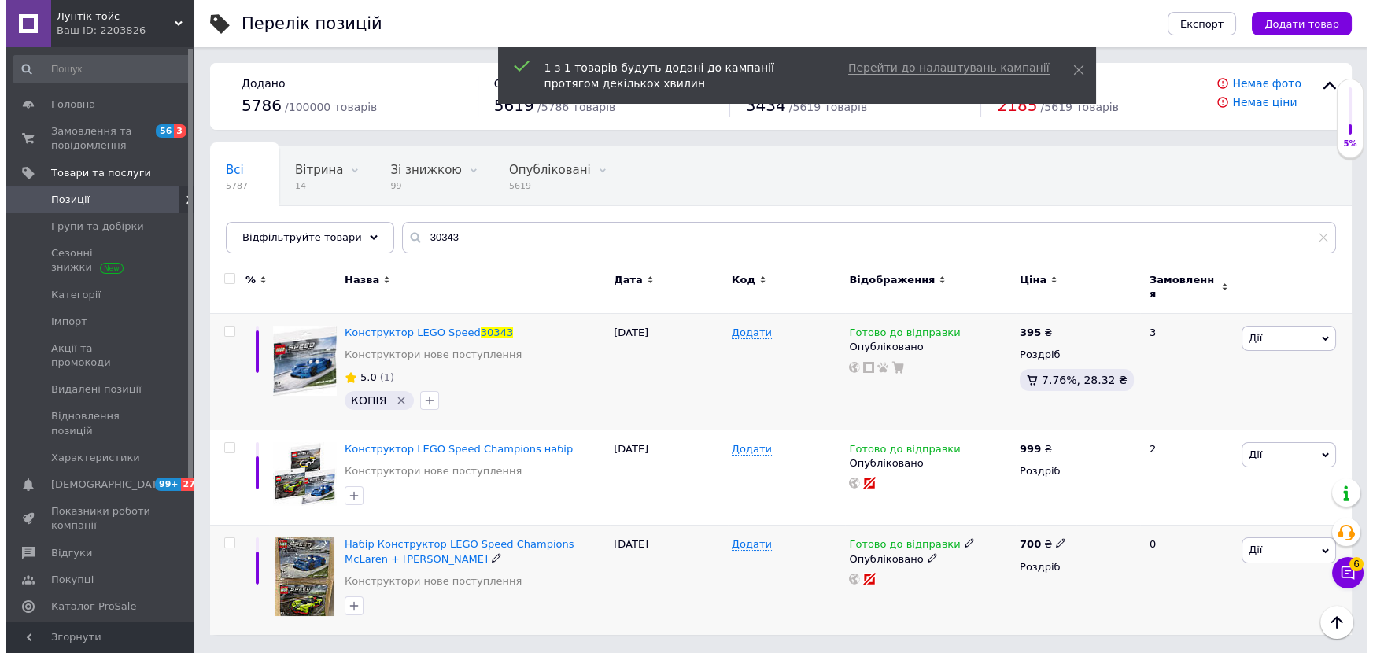
scroll to position [0, 0]
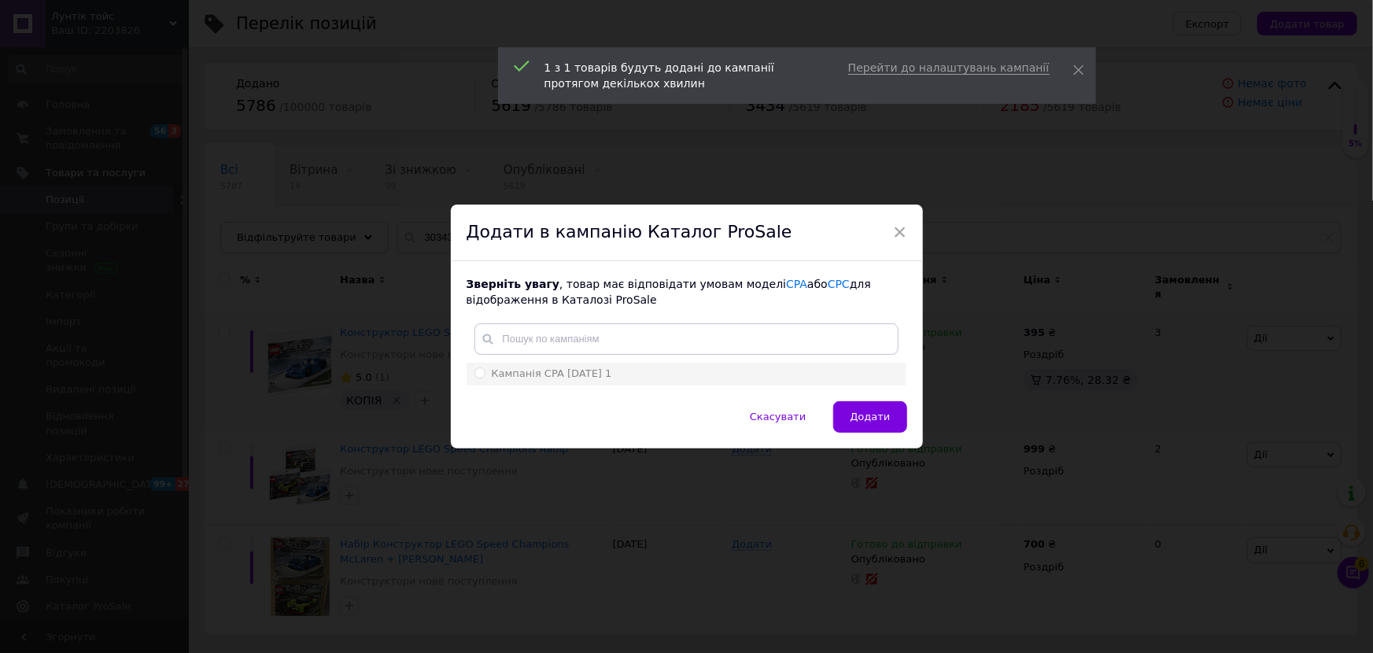
click at [581, 368] on span "Кампанія CPA 12.03.2025 1" at bounding box center [552, 374] width 120 height 12
click at [485, 368] on input "Кампанія CPA 12.03.2025 1" at bounding box center [480, 373] width 10 height 10
radio input "true"
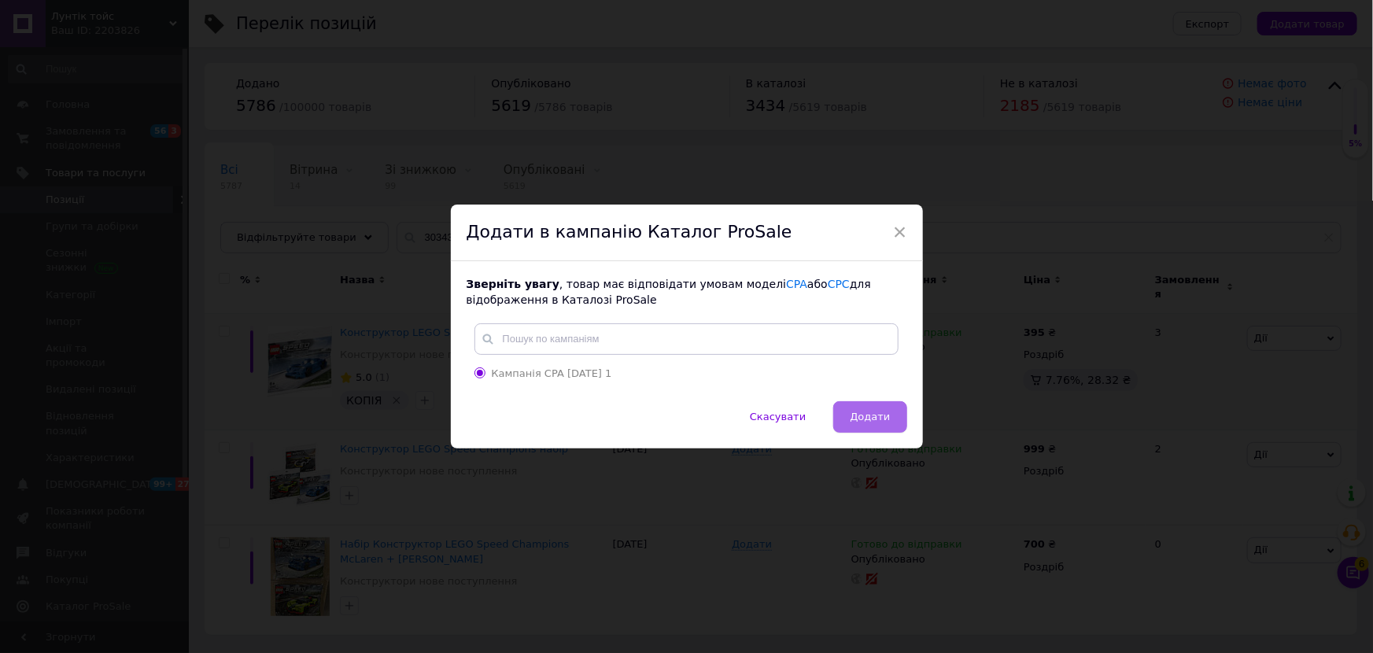
click at [893, 419] on button "Додати" at bounding box center [869, 416] width 73 height 31
